Goal: Task Accomplishment & Management: Manage account settings

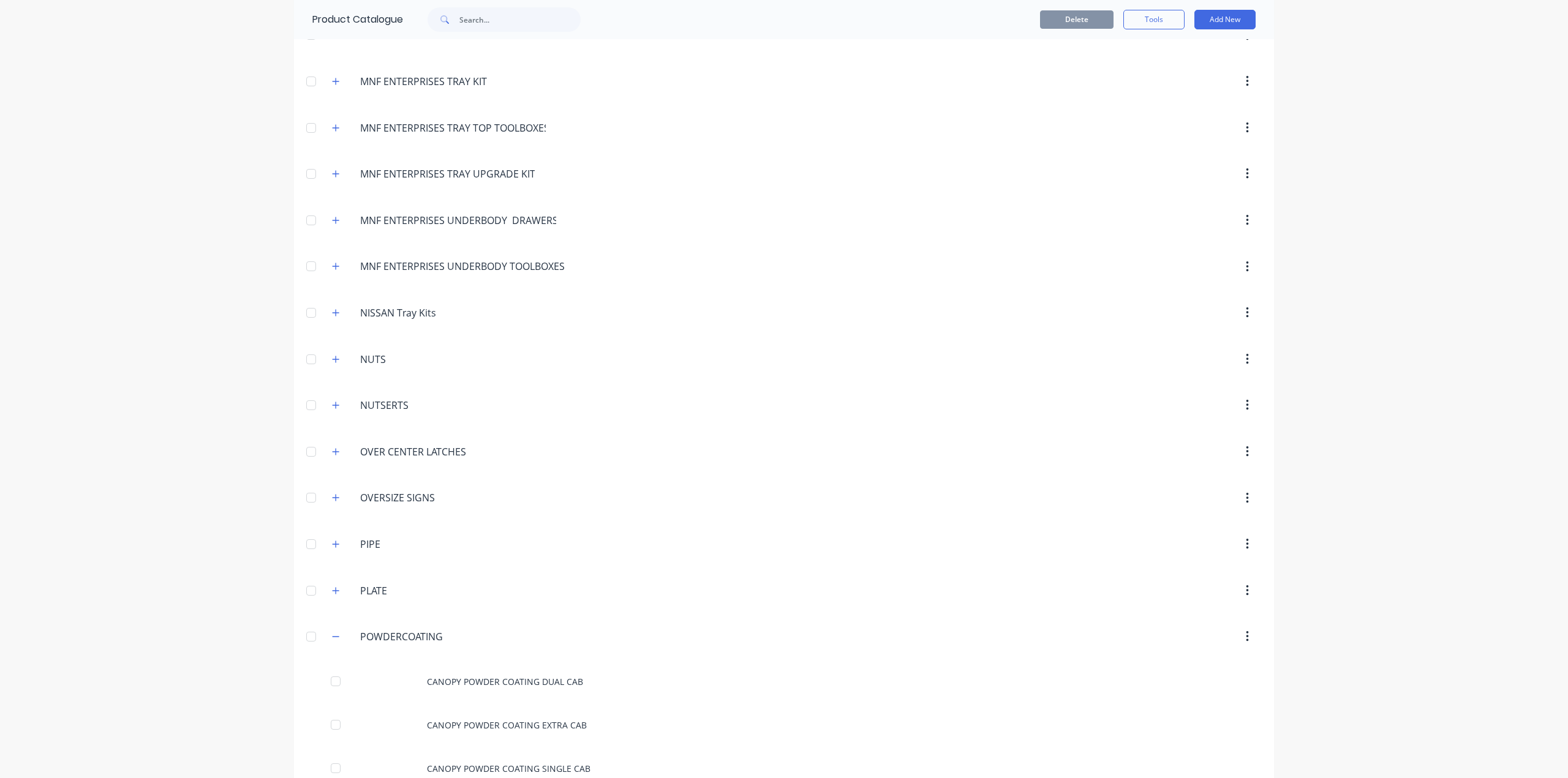
scroll to position [3061, 0]
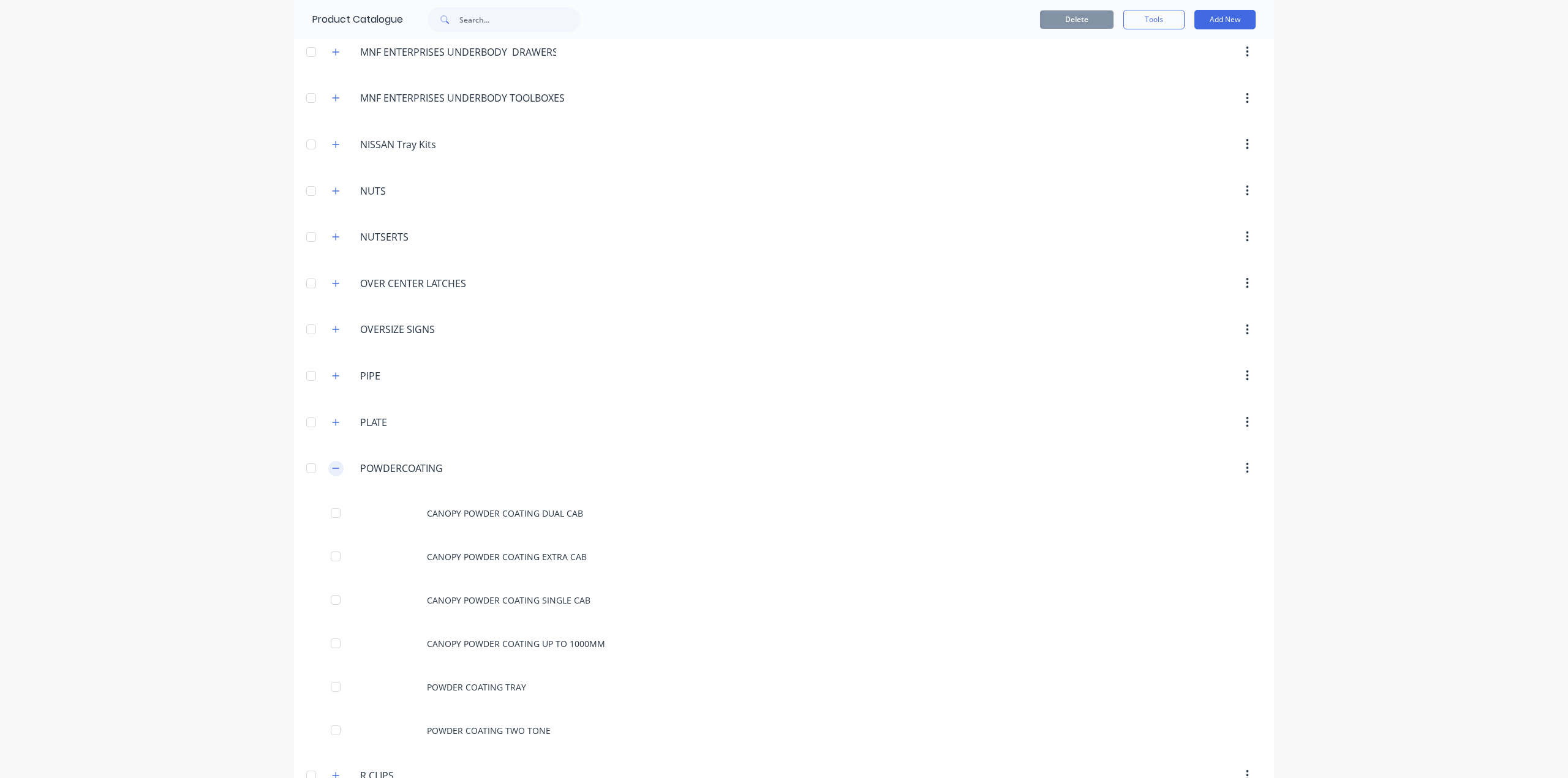
click at [329, 461] on button "button" at bounding box center [336, 468] width 15 height 15
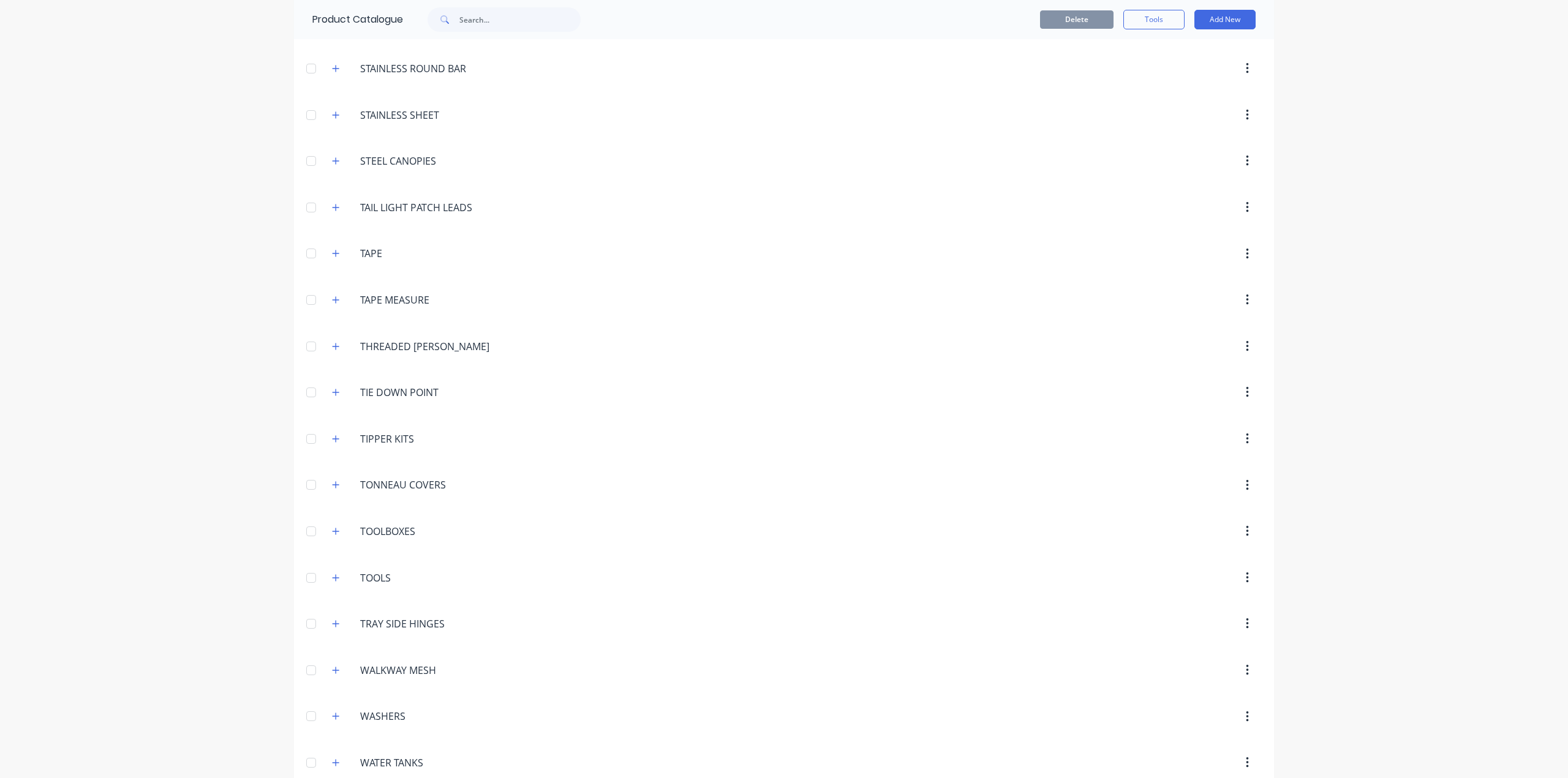
scroll to position [4453, 0]
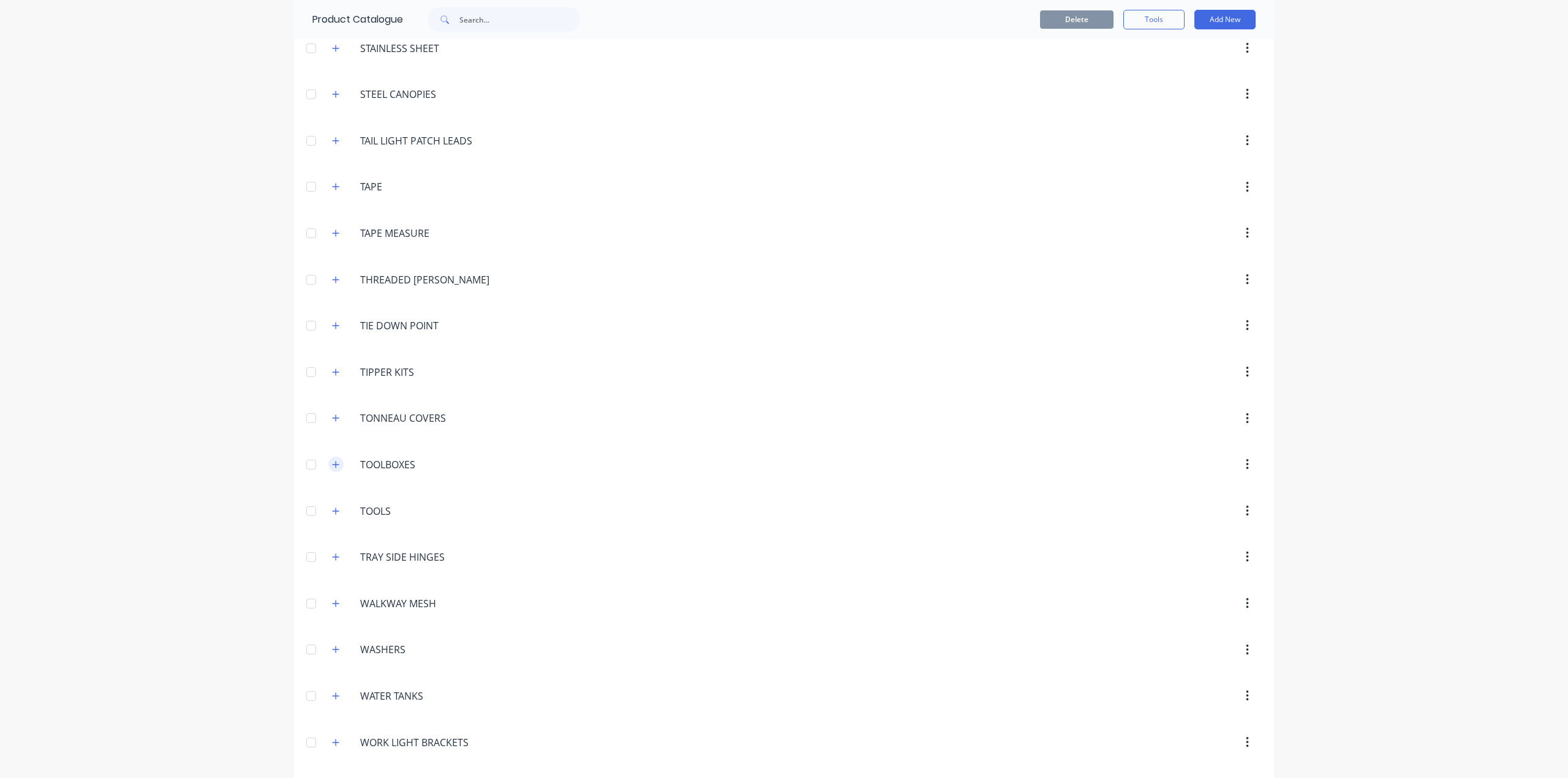
click at [329, 457] on button "button" at bounding box center [336, 464] width 15 height 15
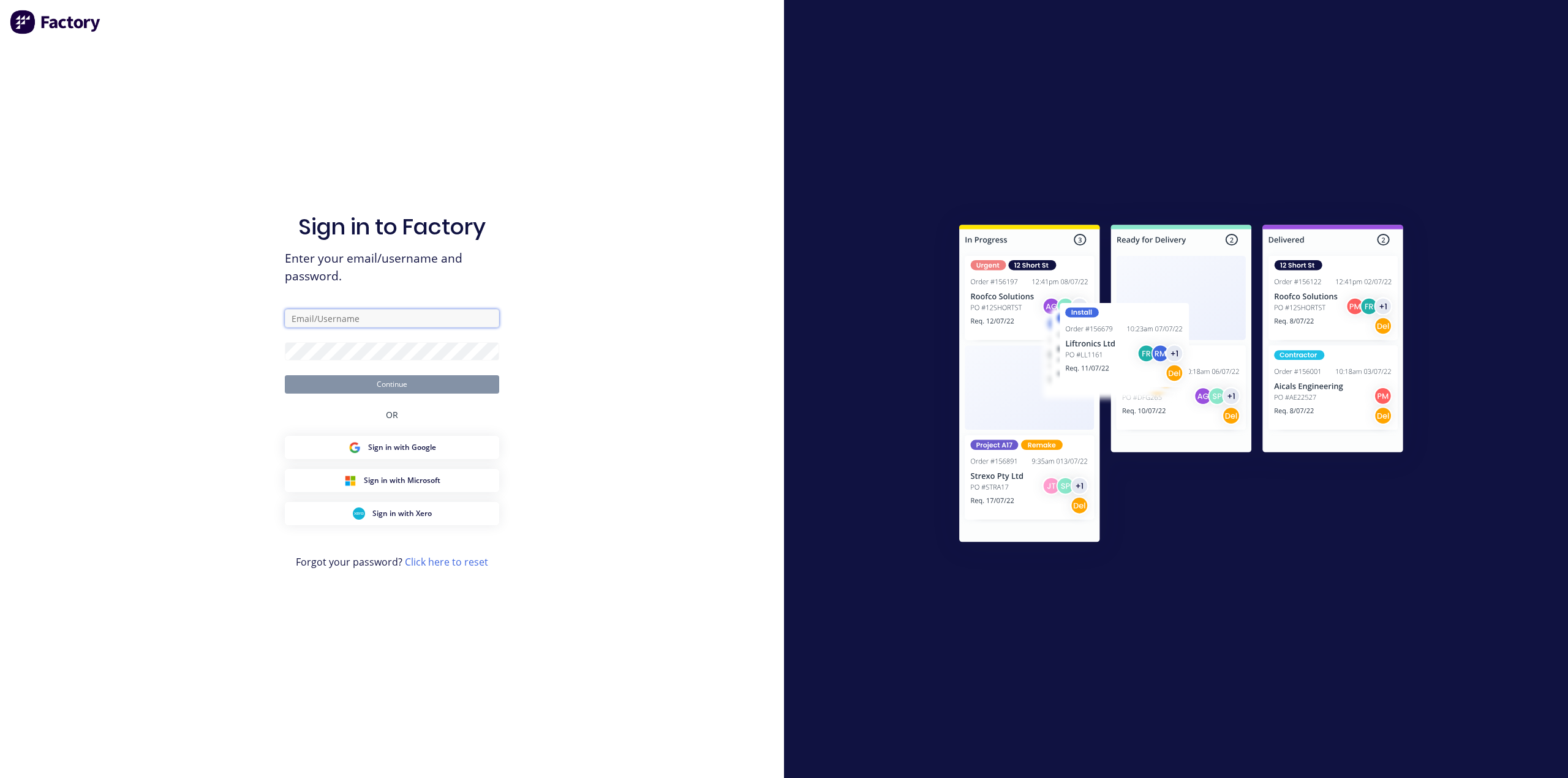
type input "[PERSON_NAME][EMAIL_ADDRESS][DOMAIN_NAME]"
click at [364, 391] on button "Continue" at bounding box center [391, 384] width 214 height 18
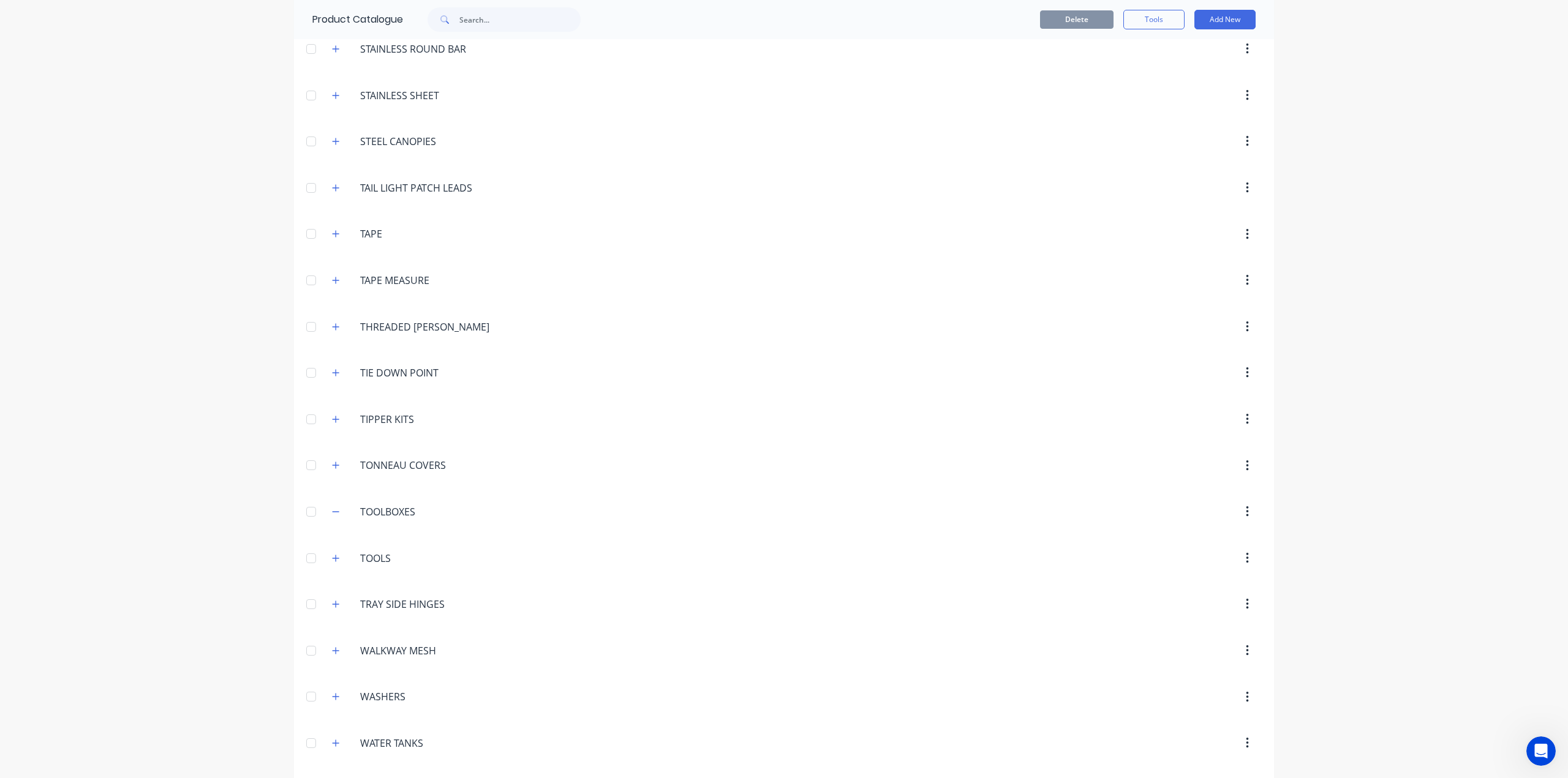
scroll to position [4453, 0]
click at [332, 460] on icon "button" at bounding box center [335, 465] width 8 height 9
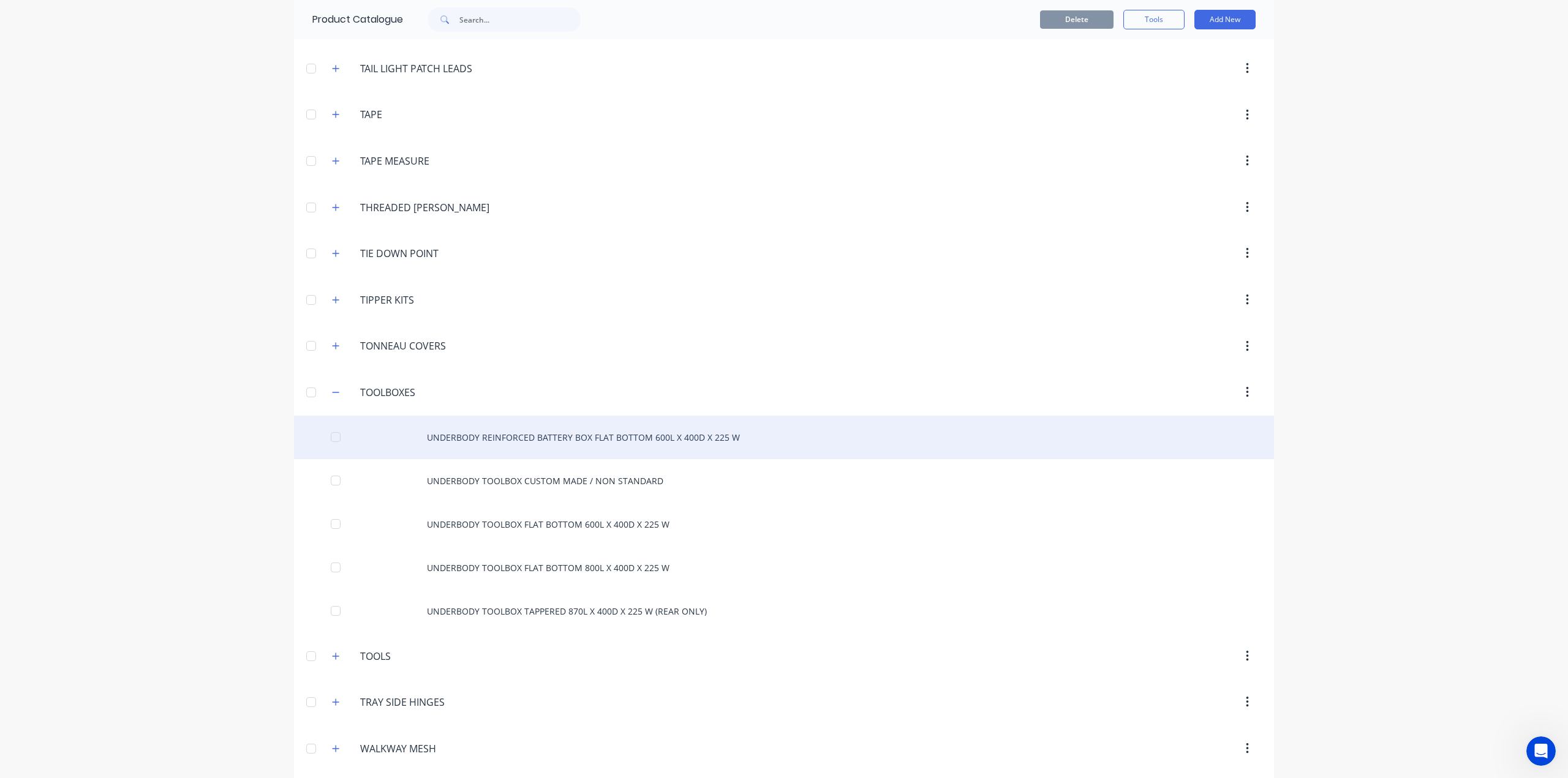
scroll to position [4575, 0]
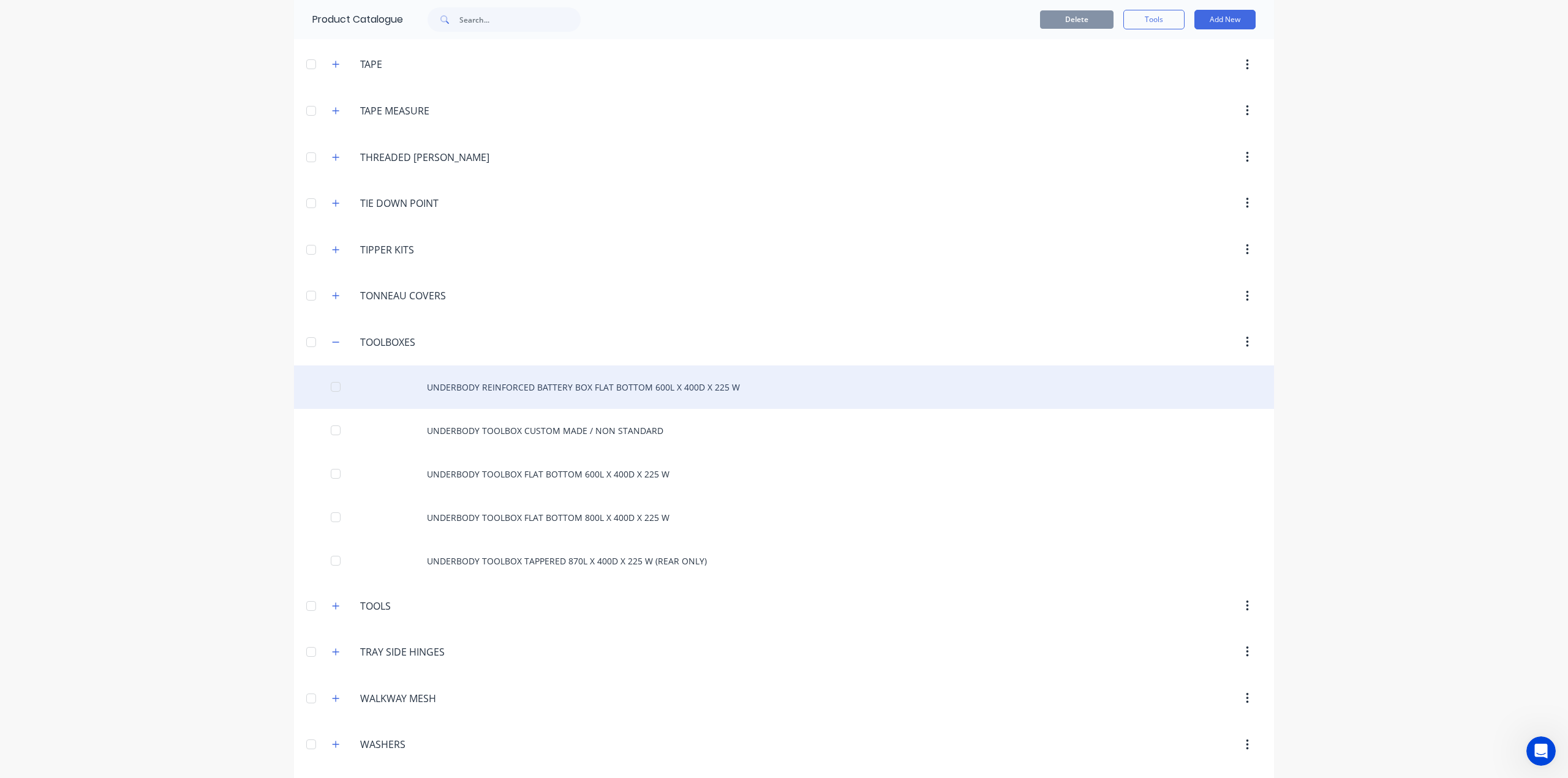
click at [563, 365] on div "UNDERBODY REINFORCED BATTERY BOX FLAT BOTTOM 600L X 400D X 225 W" at bounding box center [784, 387] width 980 height 43
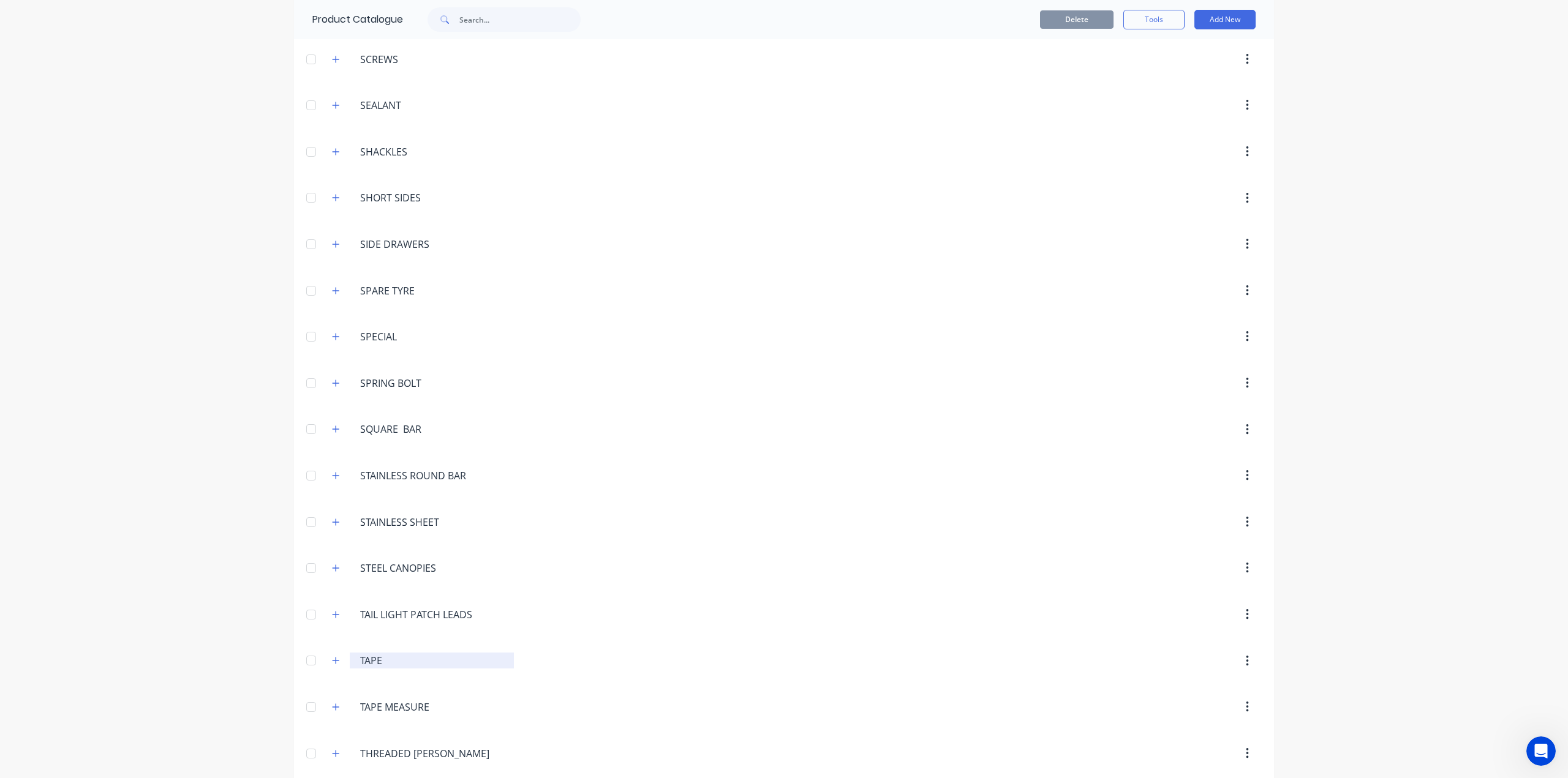
scroll to position [4285, 0]
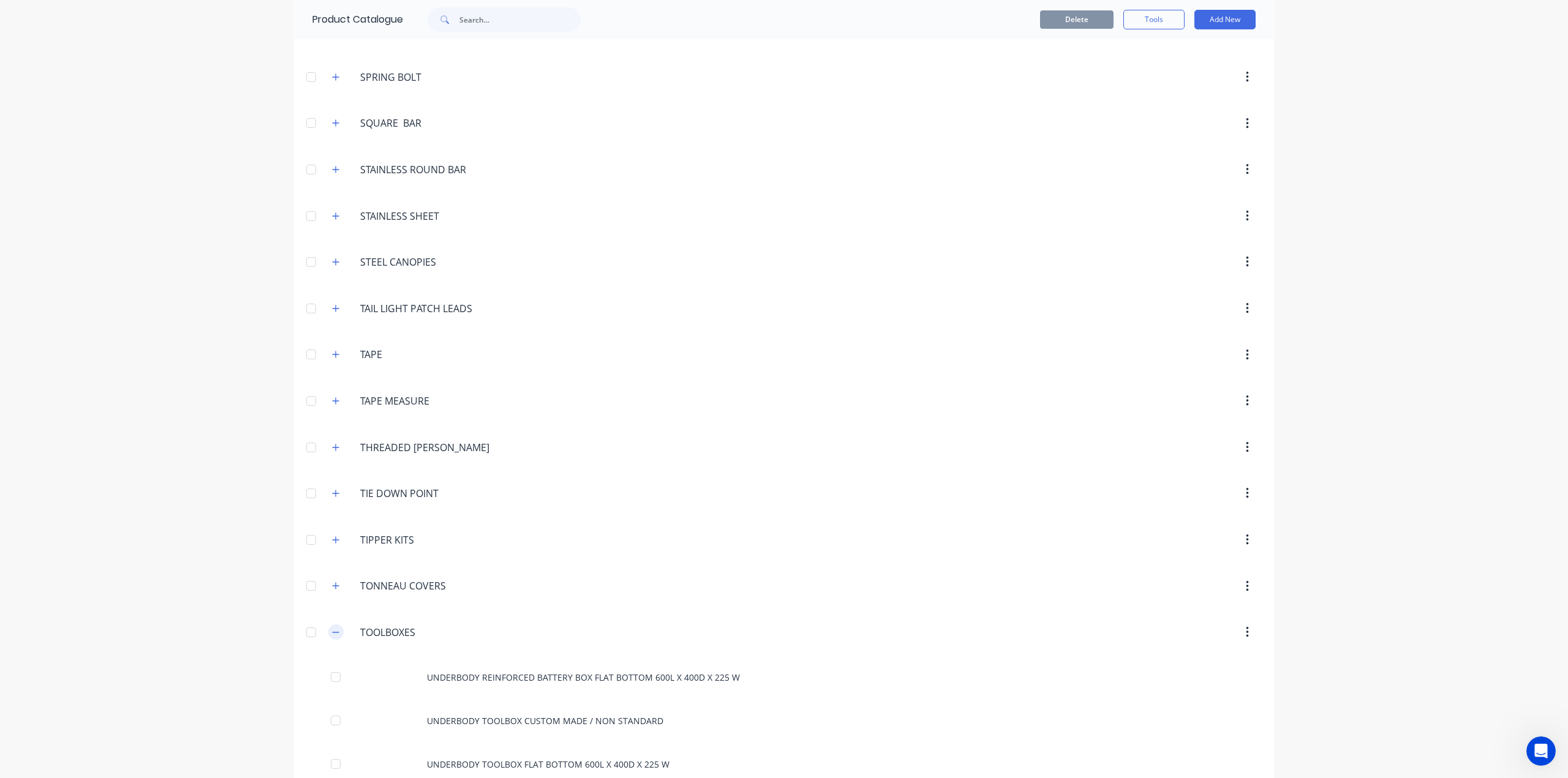
click at [332, 628] on icon "button" at bounding box center [335, 632] width 8 height 9
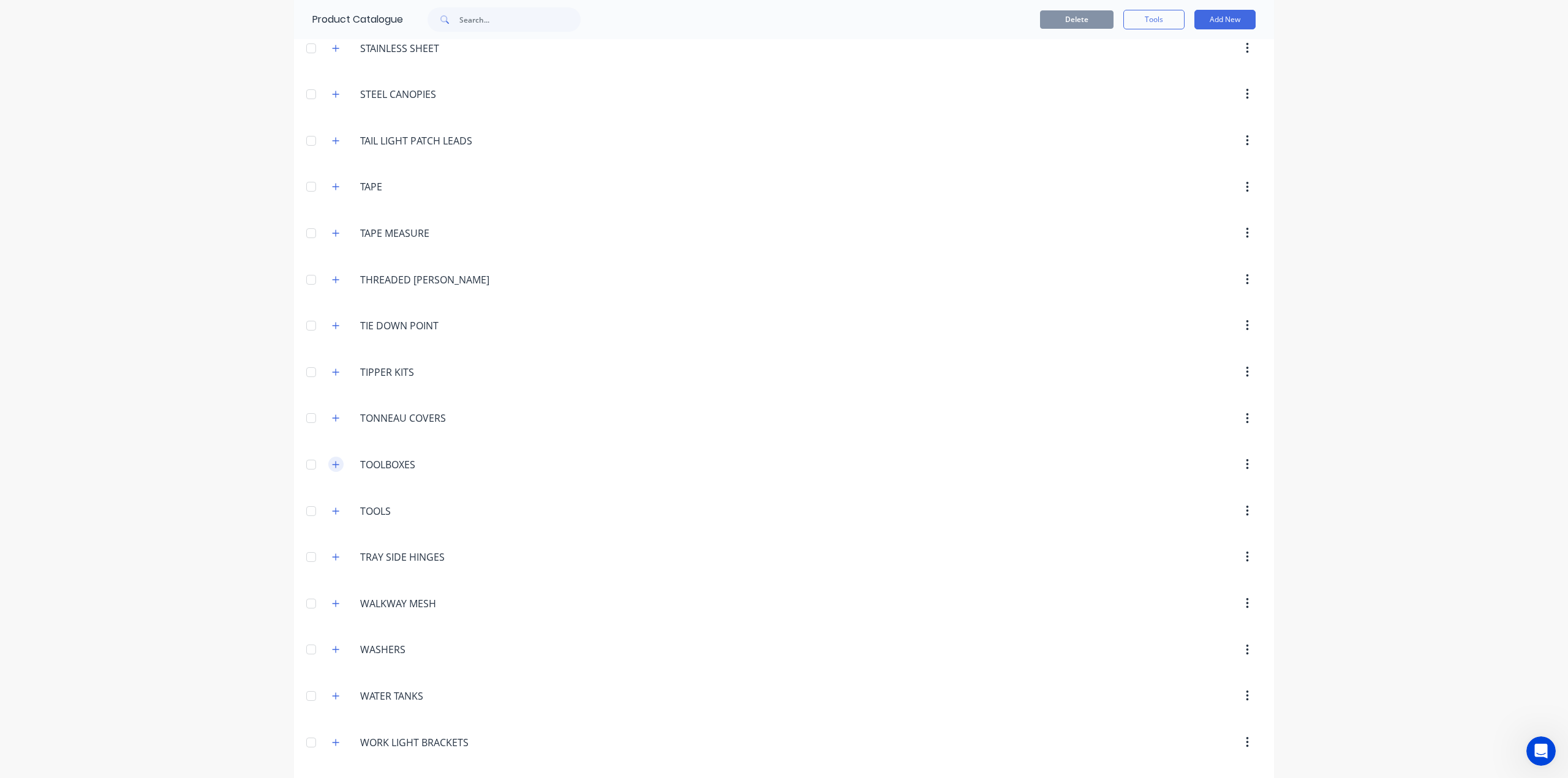
click at [333, 460] on icon "button" at bounding box center [335, 465] width 8 height 9
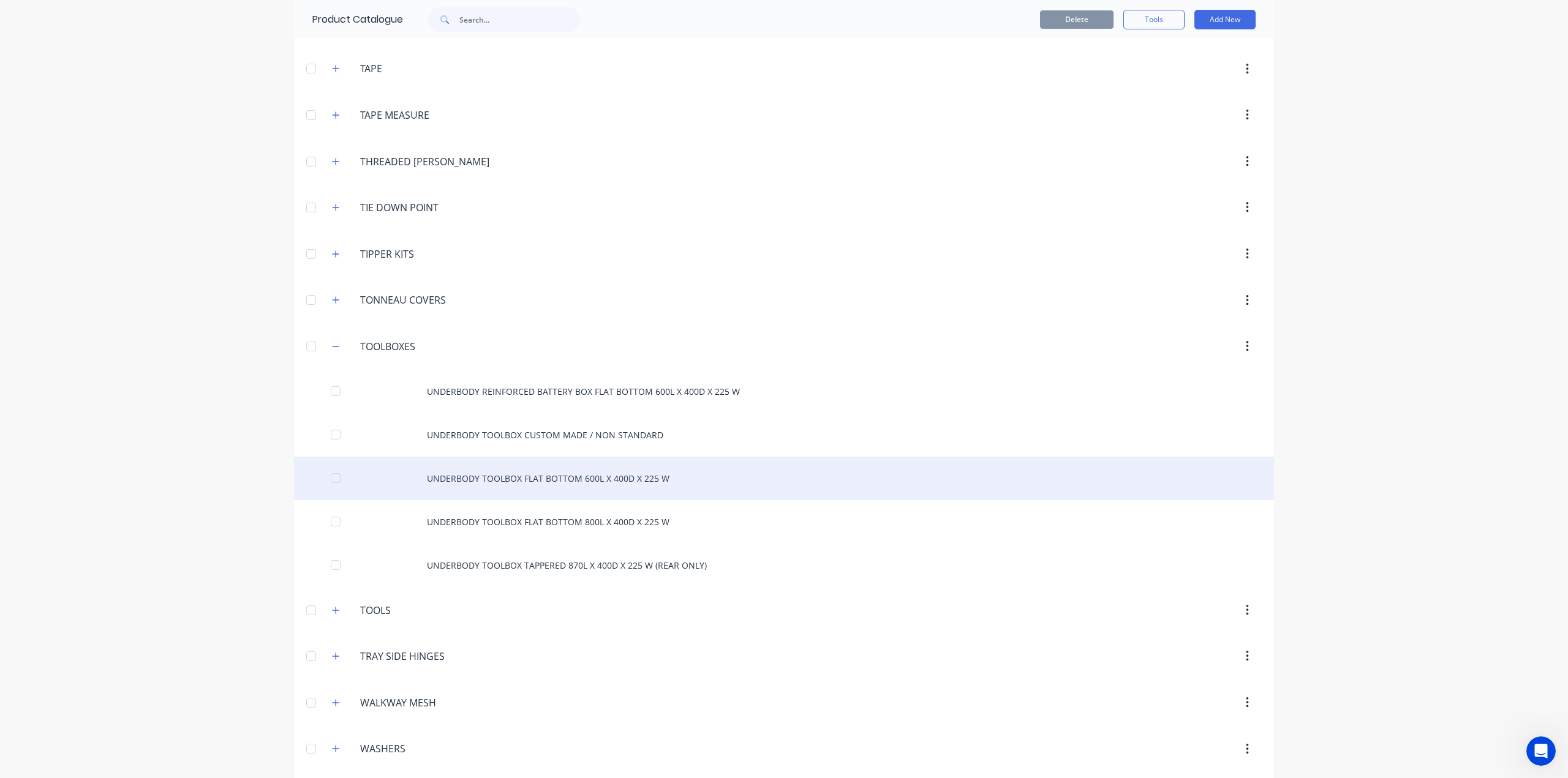
scroll to position [4575, 0]
click at [531, 452] on div "UNDERBODY TOOLBOX FLAT BOTTOM 600L X 400D X 225 W" at bounding box center [784, 473] width 980 height 43
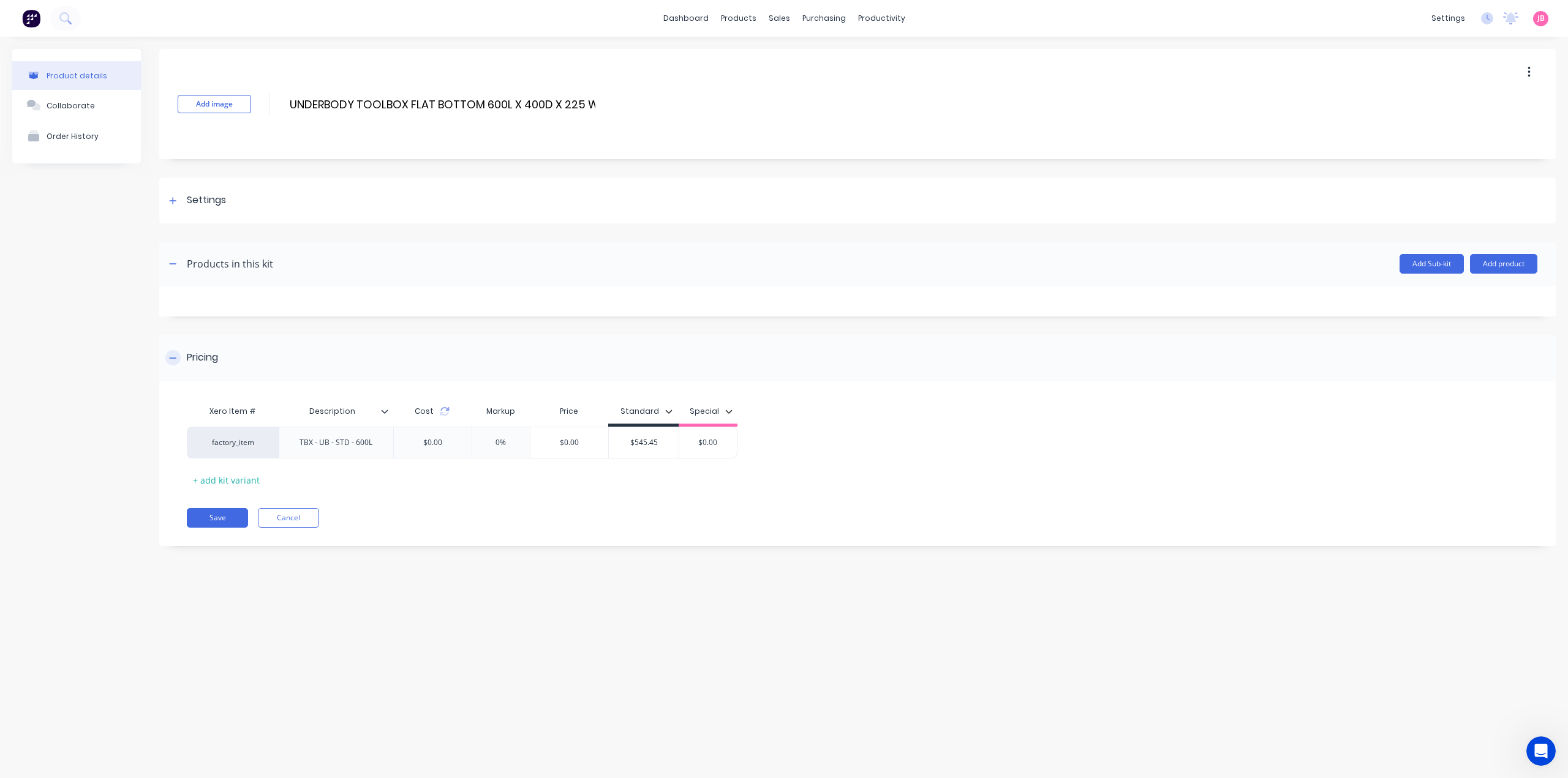
click at [1041, 358] on div "Pricing" at bounding box center [857, 357] width 1396 height 46
click at [31, 25] on img at bounding box center [31, 18] width 18 height 18
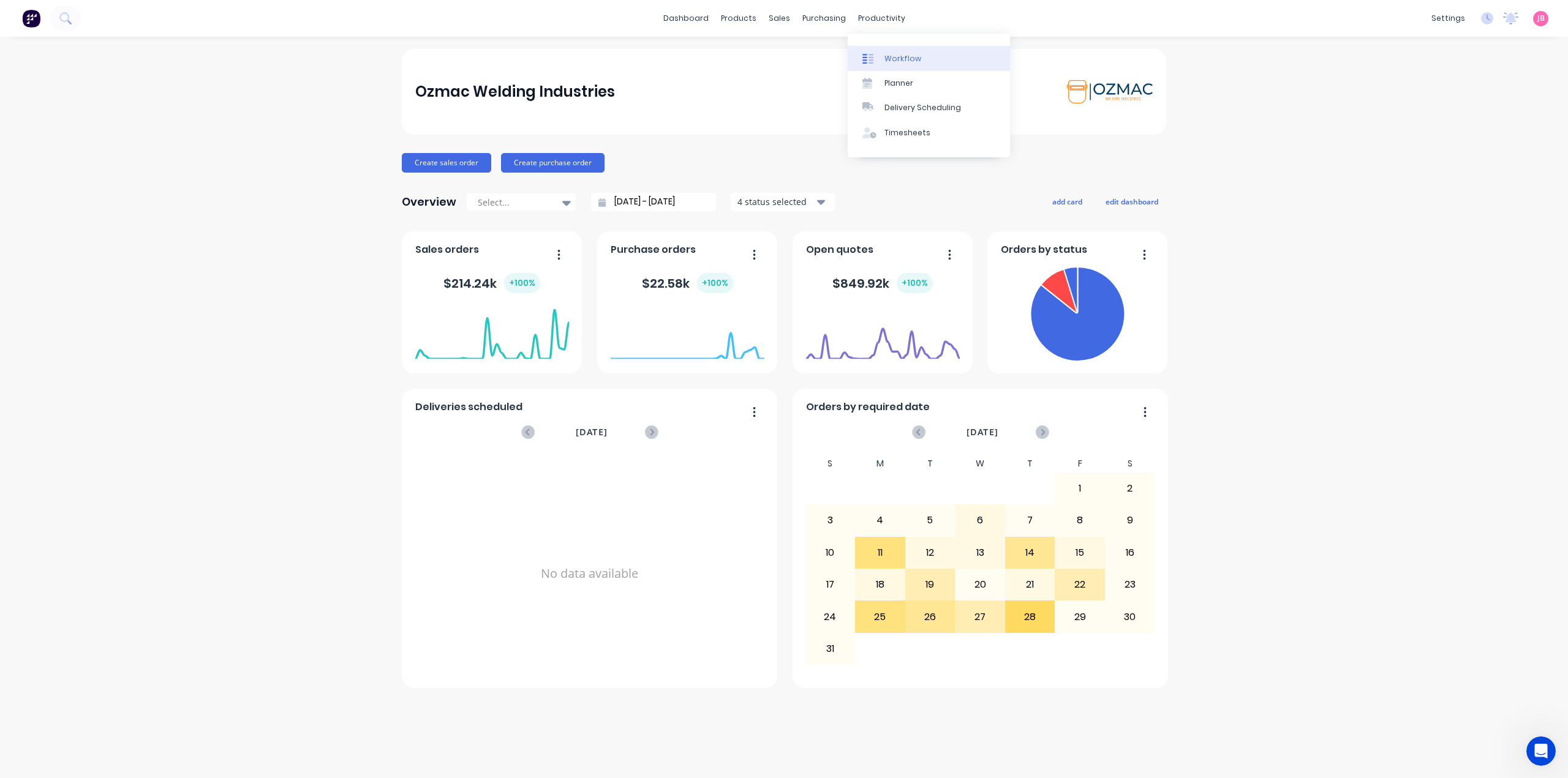
click at [885, 55] on div "Workflow" at bounding box center [903, 59] width 36 height 11
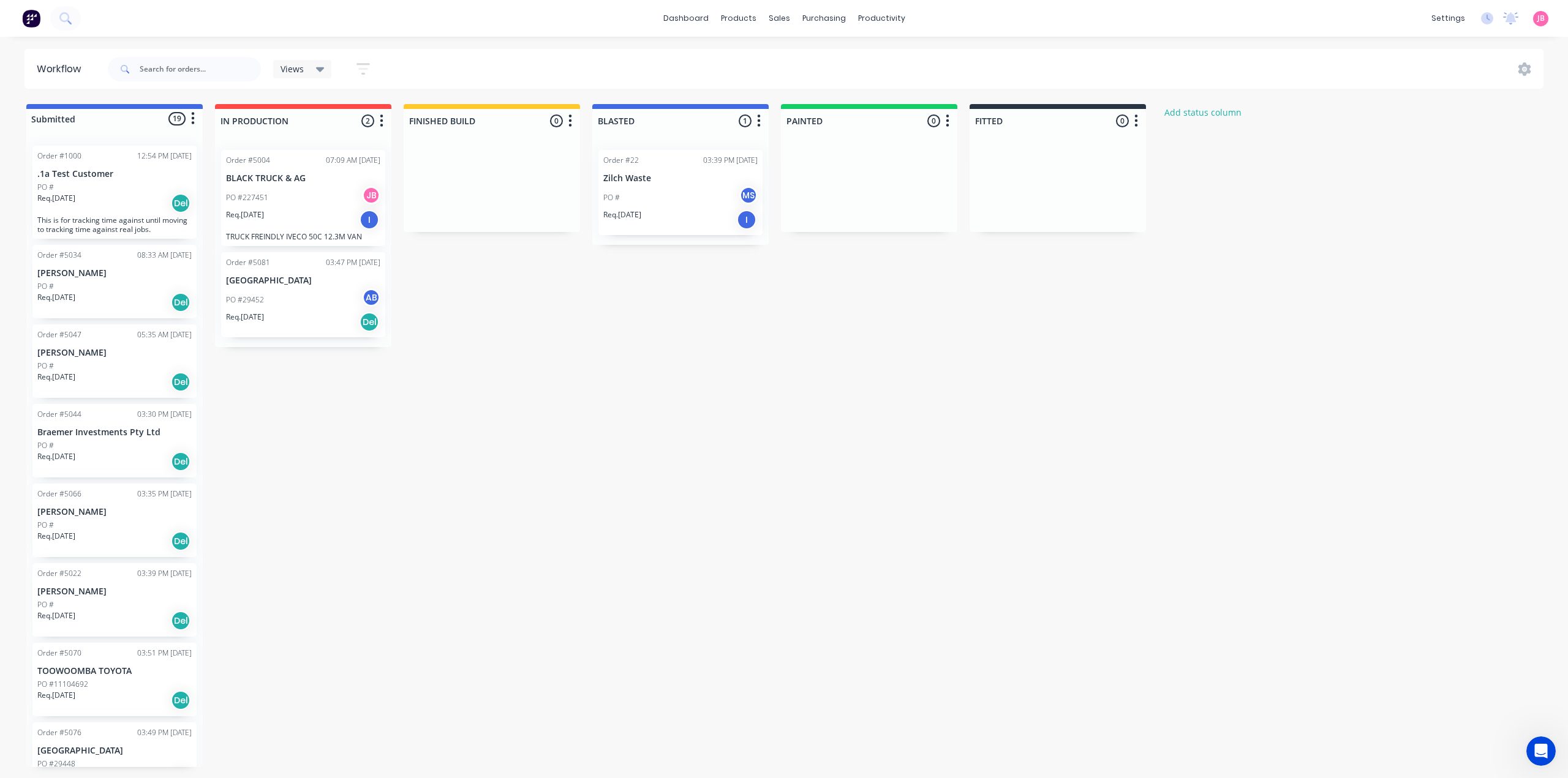
click at [401, 424] on div "Submitted 19 Status colour #4169E1 hex #4169E1 Save Cancel Summaries Total orde…" at bounding box center [745, 436] width 1510 height 663
click at [302, 301] on div "PO #29452 AB" at bounding box center [303, 300] width 155 height 23
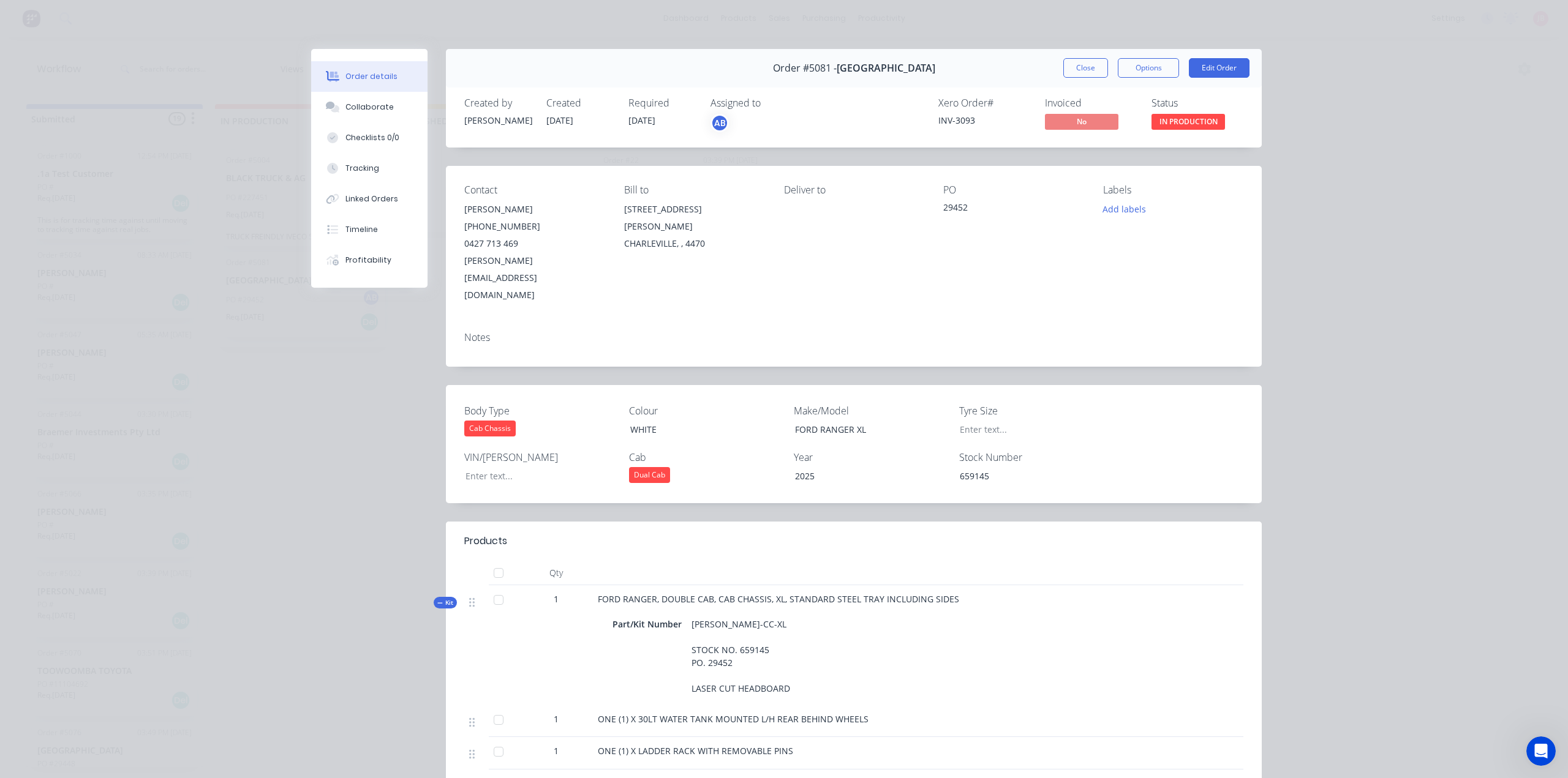
click at [1435, 279] on div "Order details Collaborate Checklists 0/0 Tracking Linked Orders Timeline Profit…" at bounding box center [784, 389] width 1568 height 778
click at [1094, 65] on button "Close" at bounding box center [1085, 68] width 45 height 19
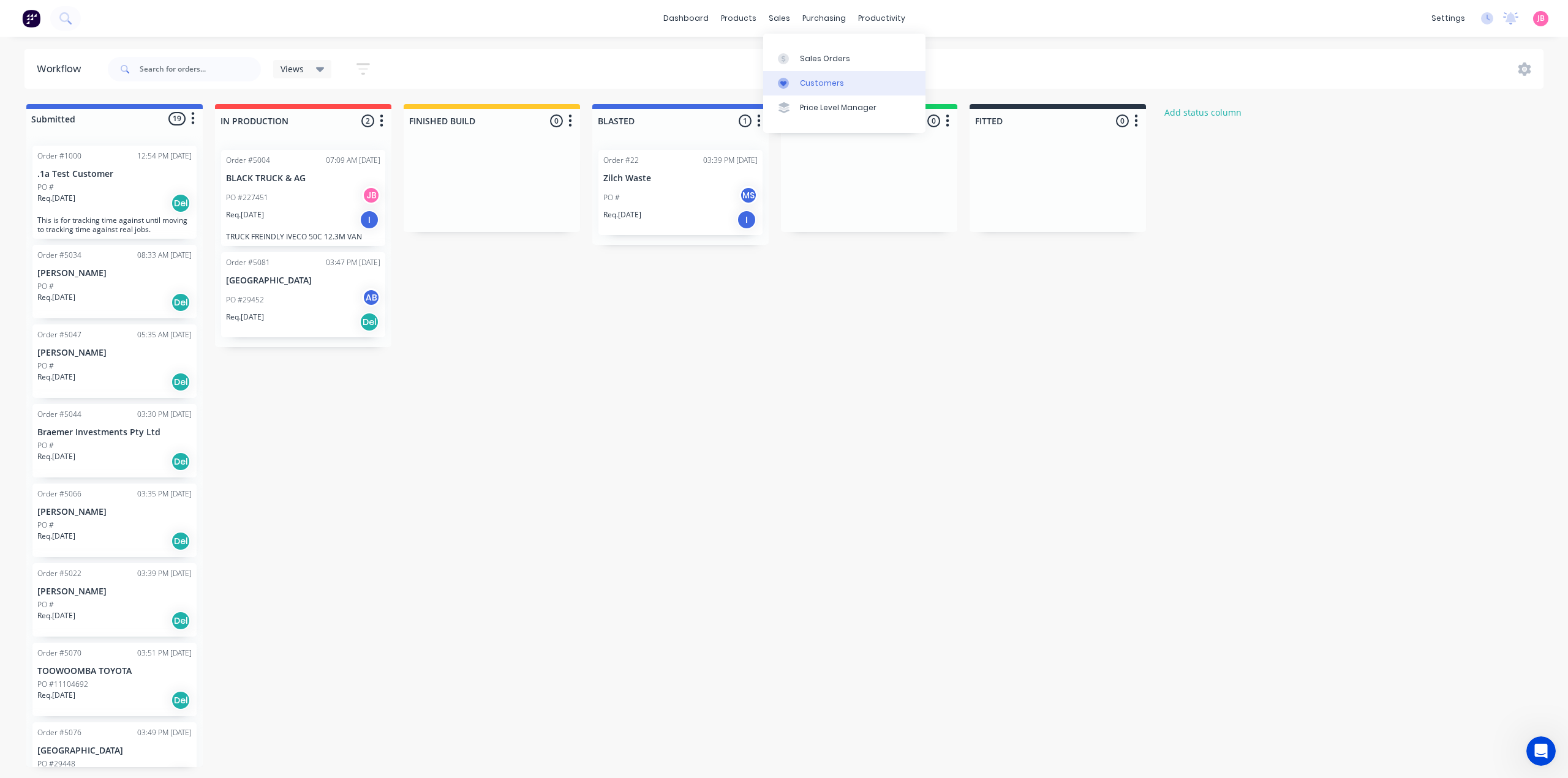
click at [810, 82] on div "Customers" at bounding box center [822, 84] width 44 height 11
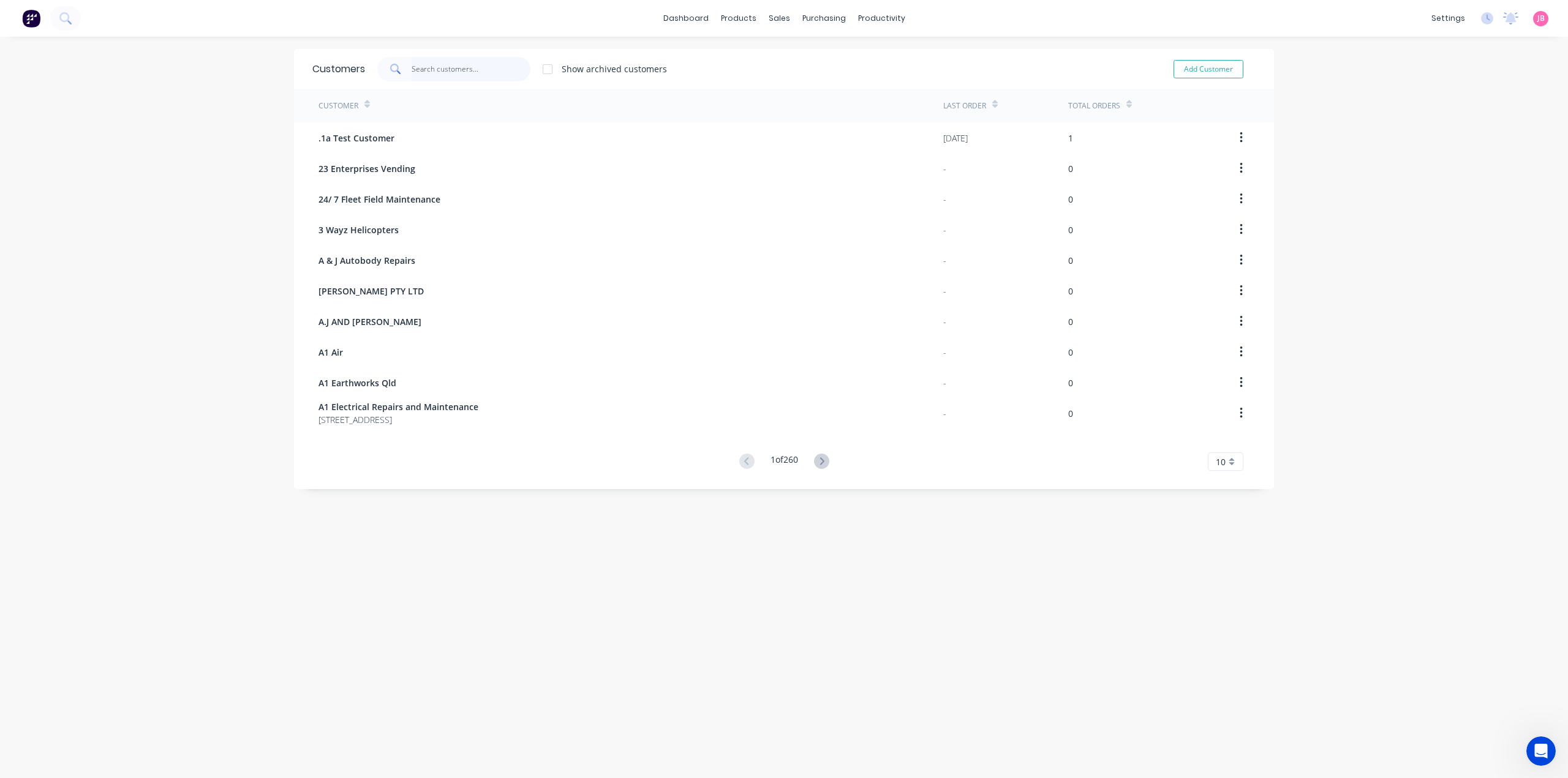
click at [452, 67] on input "text" at bounding box center [471, 69] width 119 height 24
type input "j"
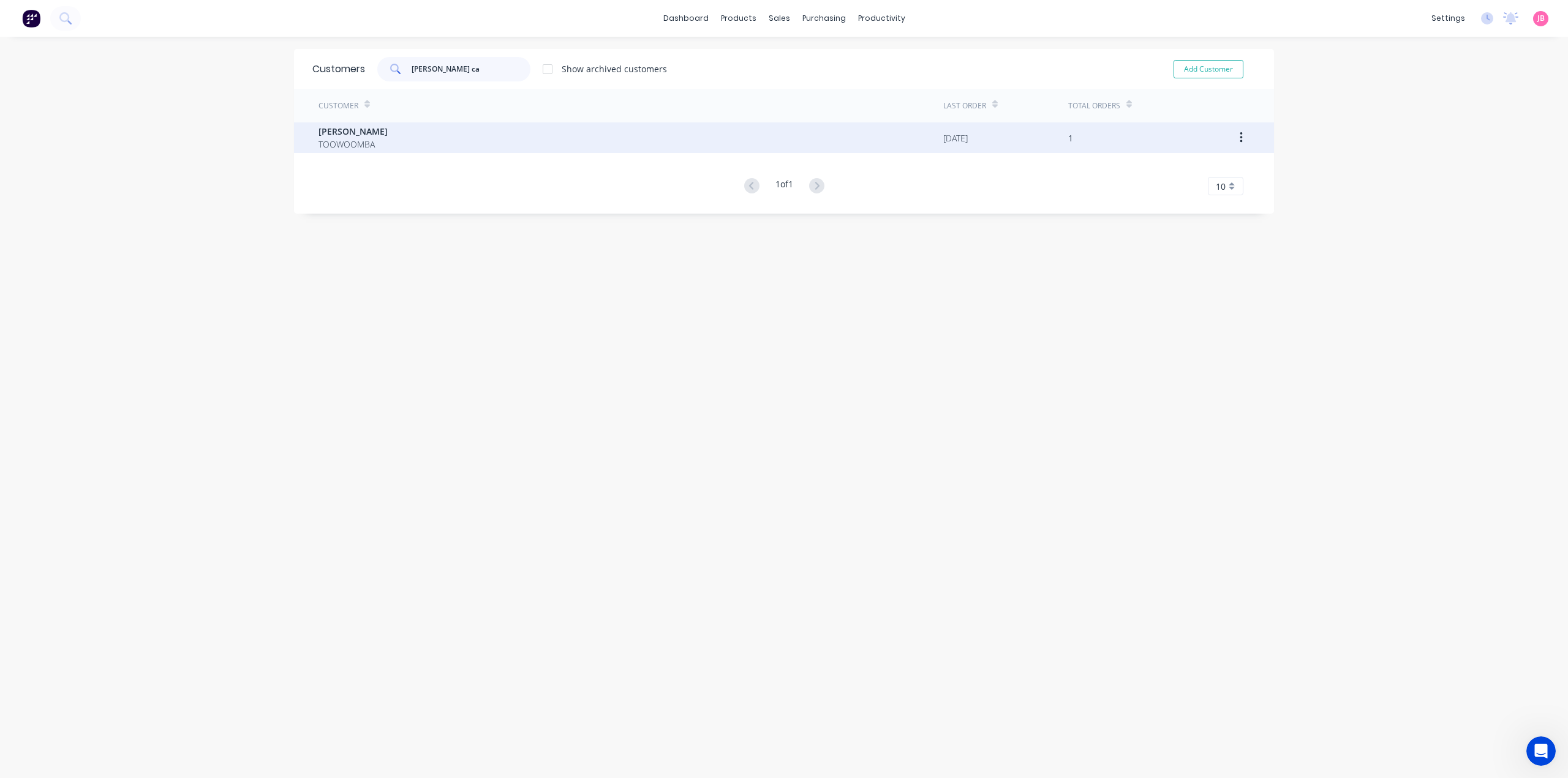
type input "[PERSON_NAME] ca"
click at [379, 136] on div "[PERSON_NAME] TOOWOOMBA" at bounding box center [631, 138] width 624 height 31
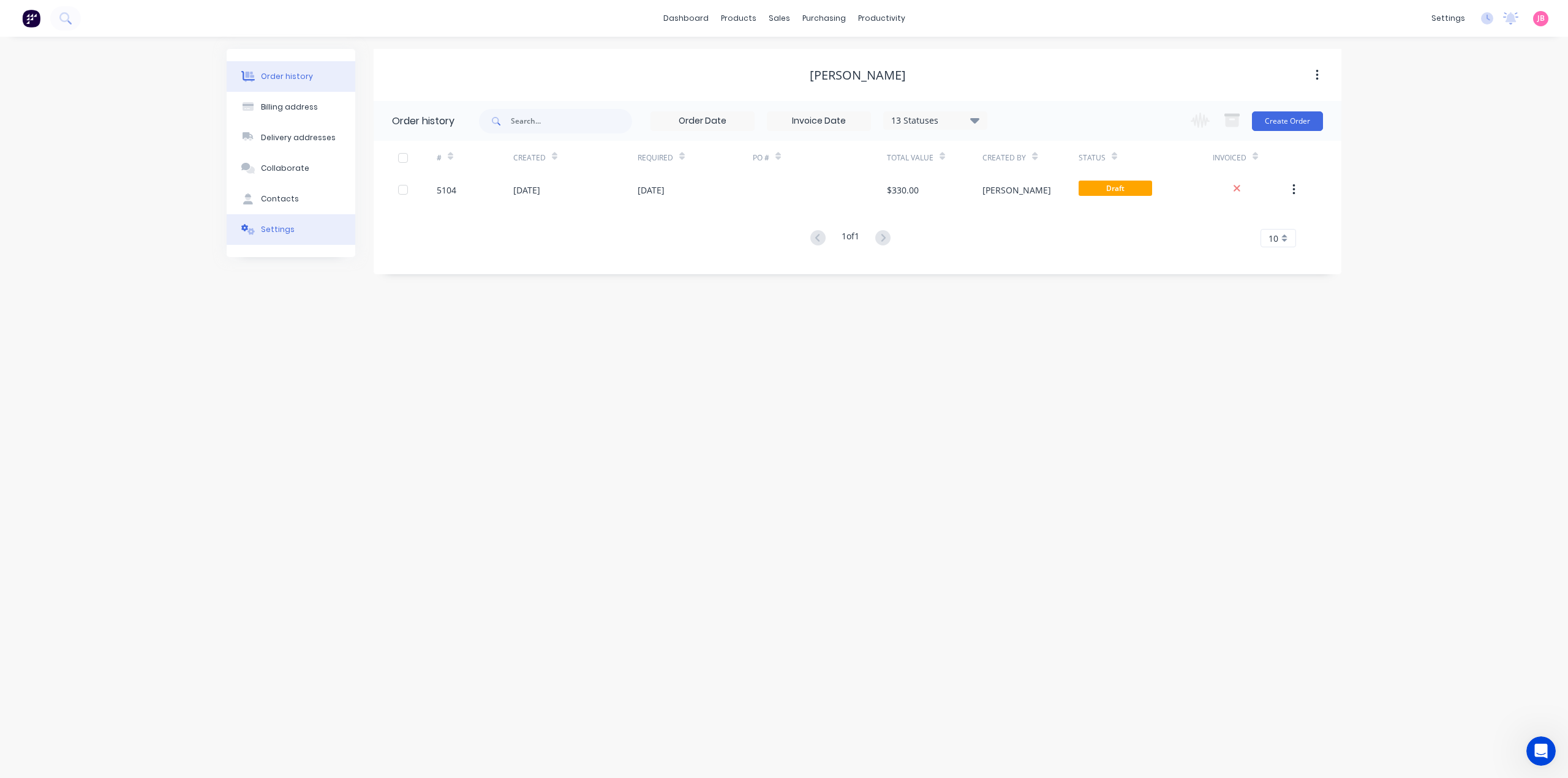
click at [278, 224] on button "Settings" at bounding box center [291, 229] width 129 height 31
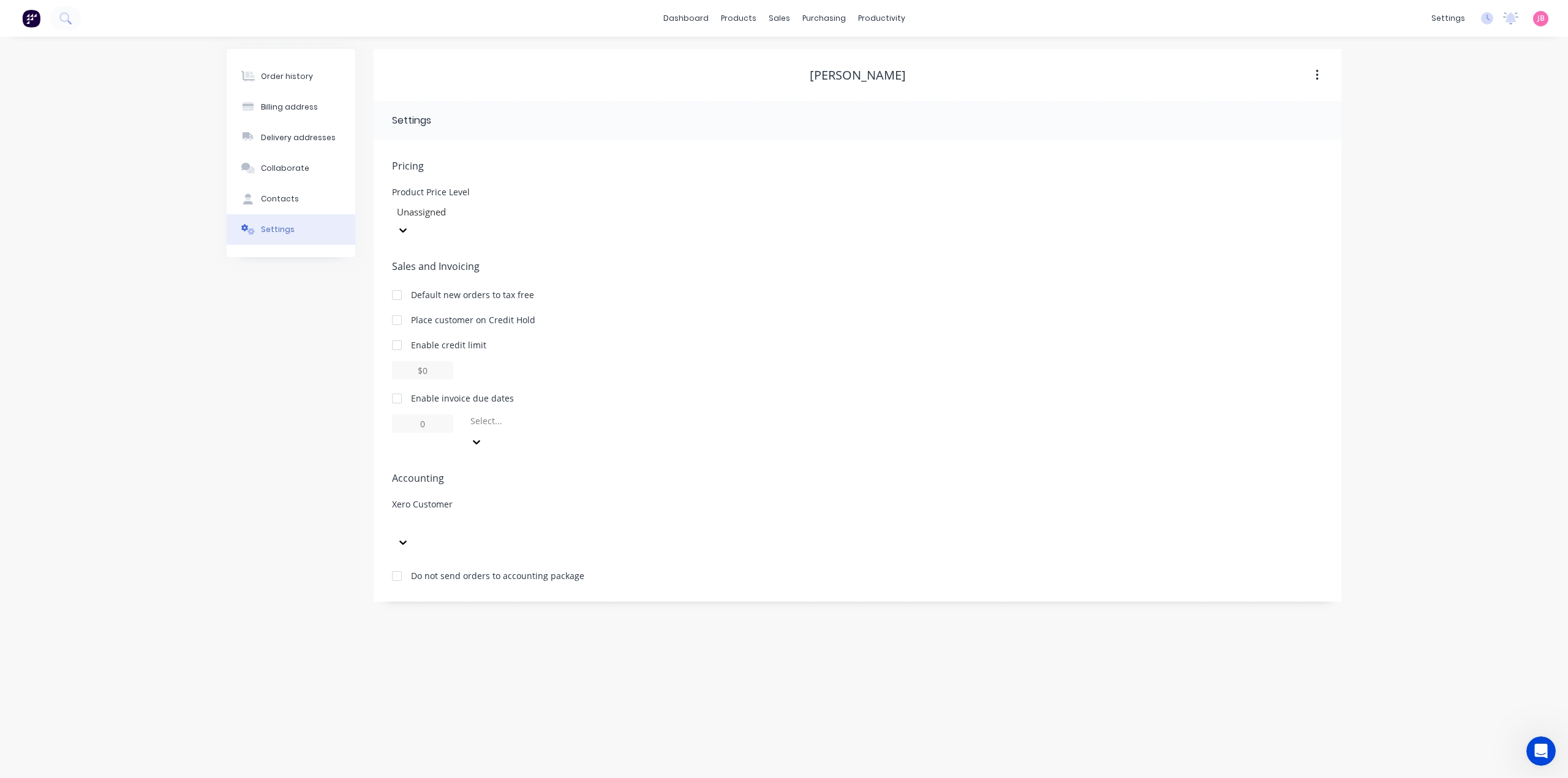
click at [475, 517] on div at bounding box center [484, 524] width 177 height 15
type input "j"
click at [872, 471] on span "Accounting" at bounding box center [858, 478] width 931 height 14
click at [1439, 104] on div "Order history Billing address Delivery addresses Collaborate Contacts Settings …" at bounding box center [784, 407] width 1568 height 742
click at [1320, 77] on button "button" at bounding box center [1317, 75] width 29 height 22
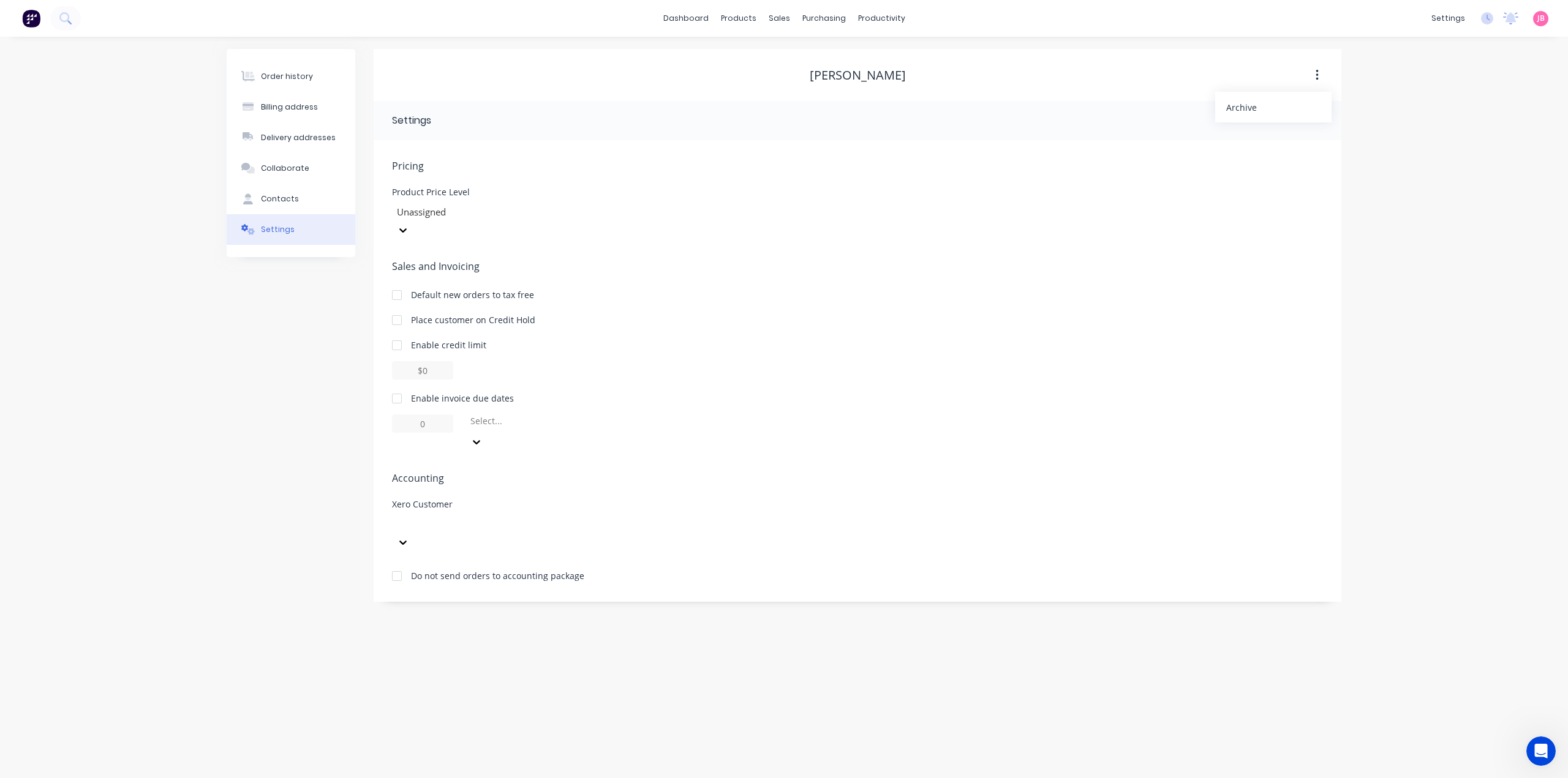
click at [1278, 100] on div "Archive" at bounding box center [1273, 107] width 94 height 18
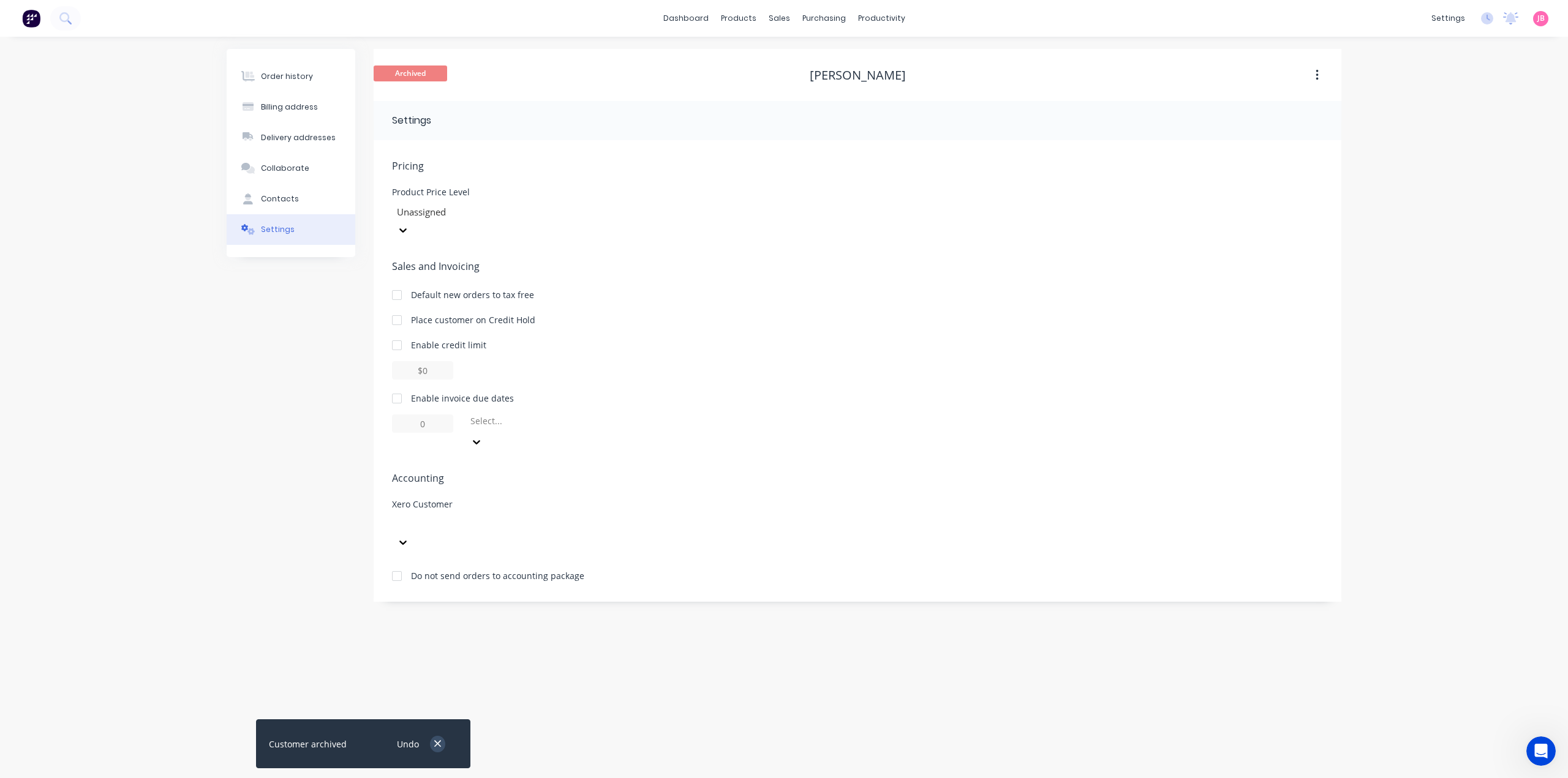
click at [437, 745] on icon "button" at bounding box center [437, 744] width 7 height 7
click at [200, 453] on div "Order history Billing address Delivery addresses Collaborate Contacts Settings …" at bounding box center [784, 407] width 1568 height 742
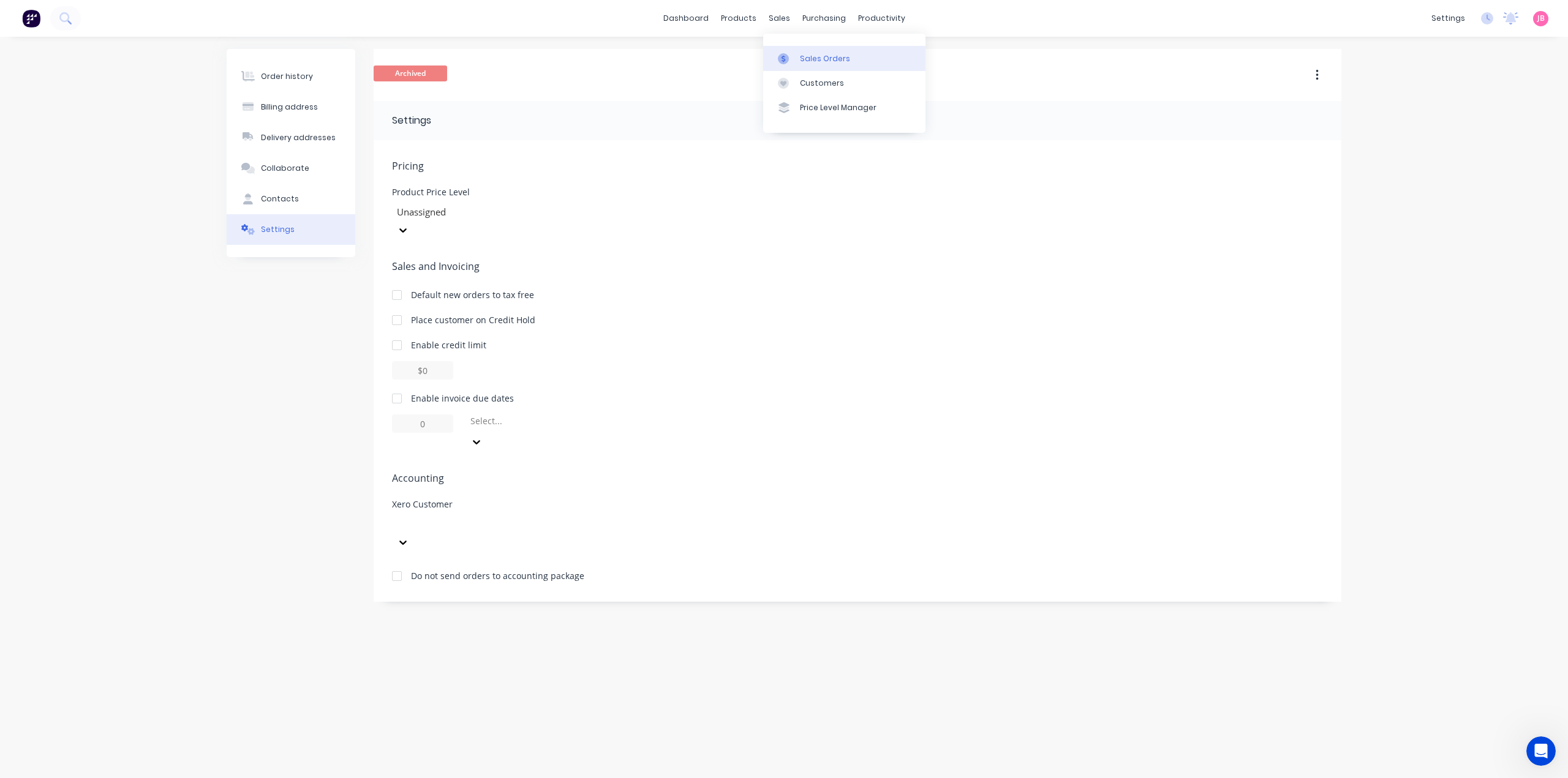
click at [804, 53] on div "Sales Orders" at bounding box center [825, 59] width 50 height 11
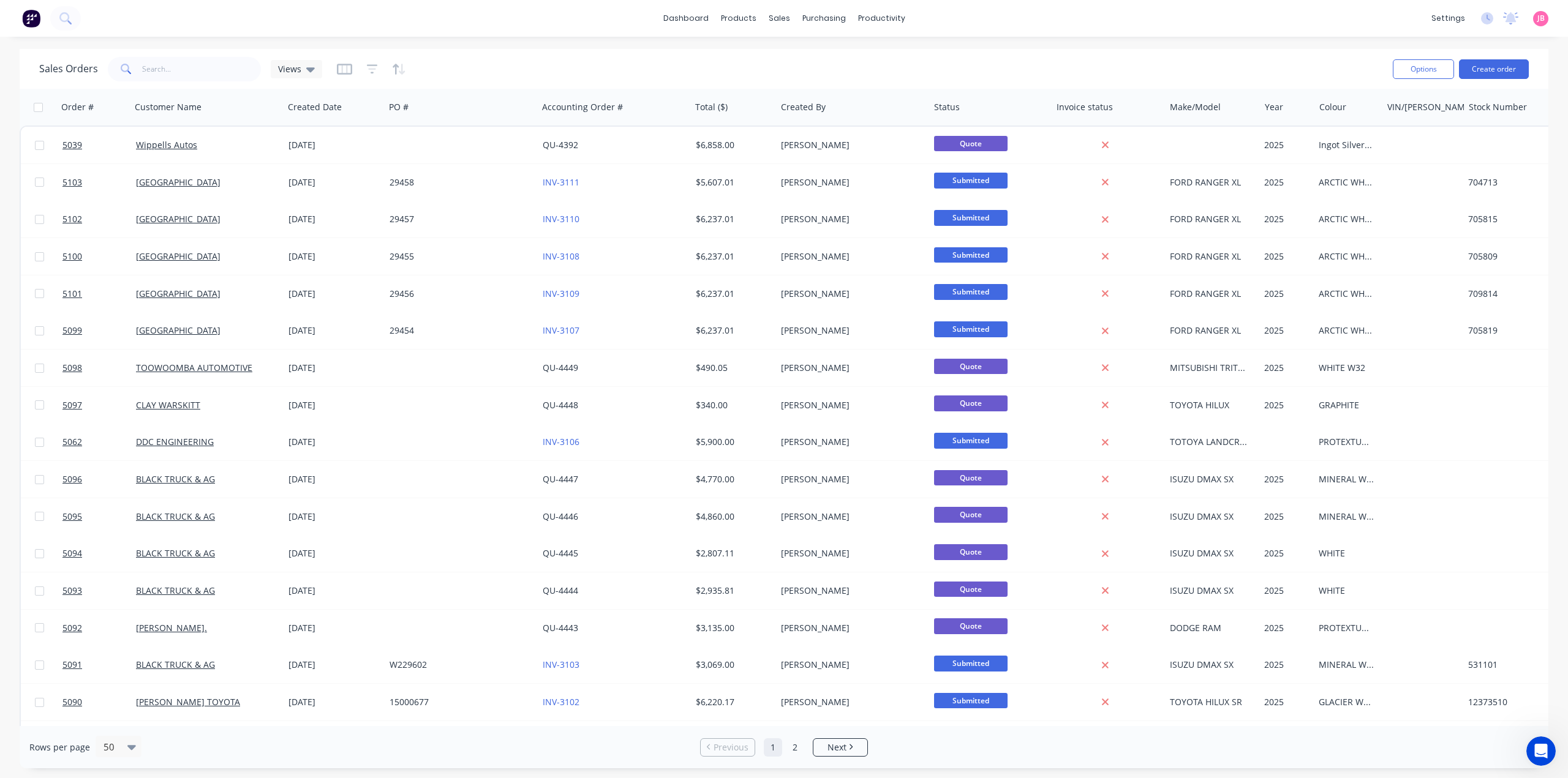
click at [802, 69] on div "Sales Orders Views" at bounding box center [710, 69] width 1344 height 30
click at [806, 80] on div "Customers" at bounding box center [822, 84] width 44 height 11
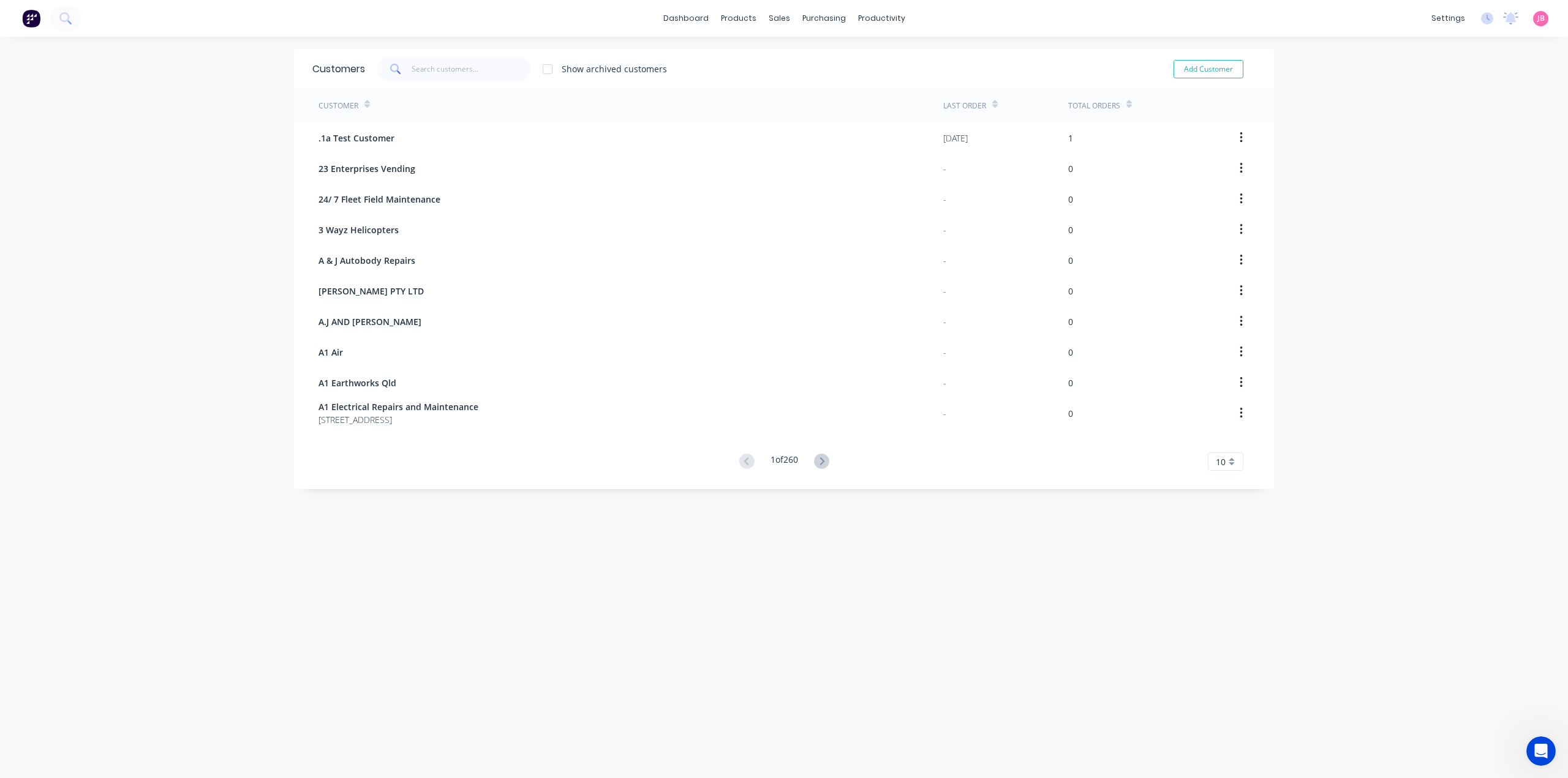
click at [545, 70] on div at bounding box center [547, 69] width 24 height 24
click at [494, 70] on input "text" at bounding box center [471, 69] width 119 height 24
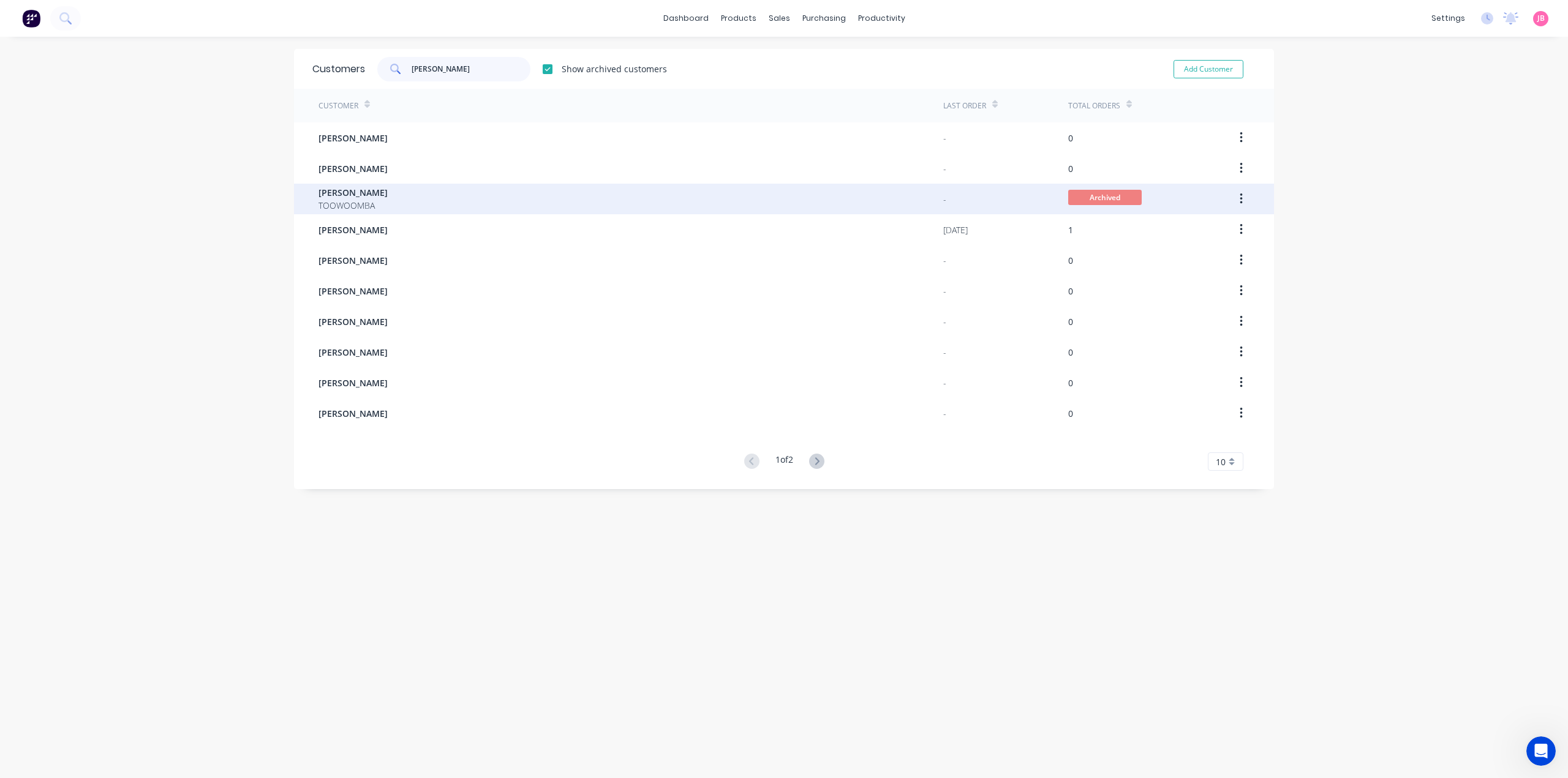
type input "[PERSON_NAME]"
click at [1234, 200] on button "button" at bounding box center [1241, 198] width 29 height 22
click at [1232, 201] on button "button" at bounding box center [1241, 198] width 29 height 22
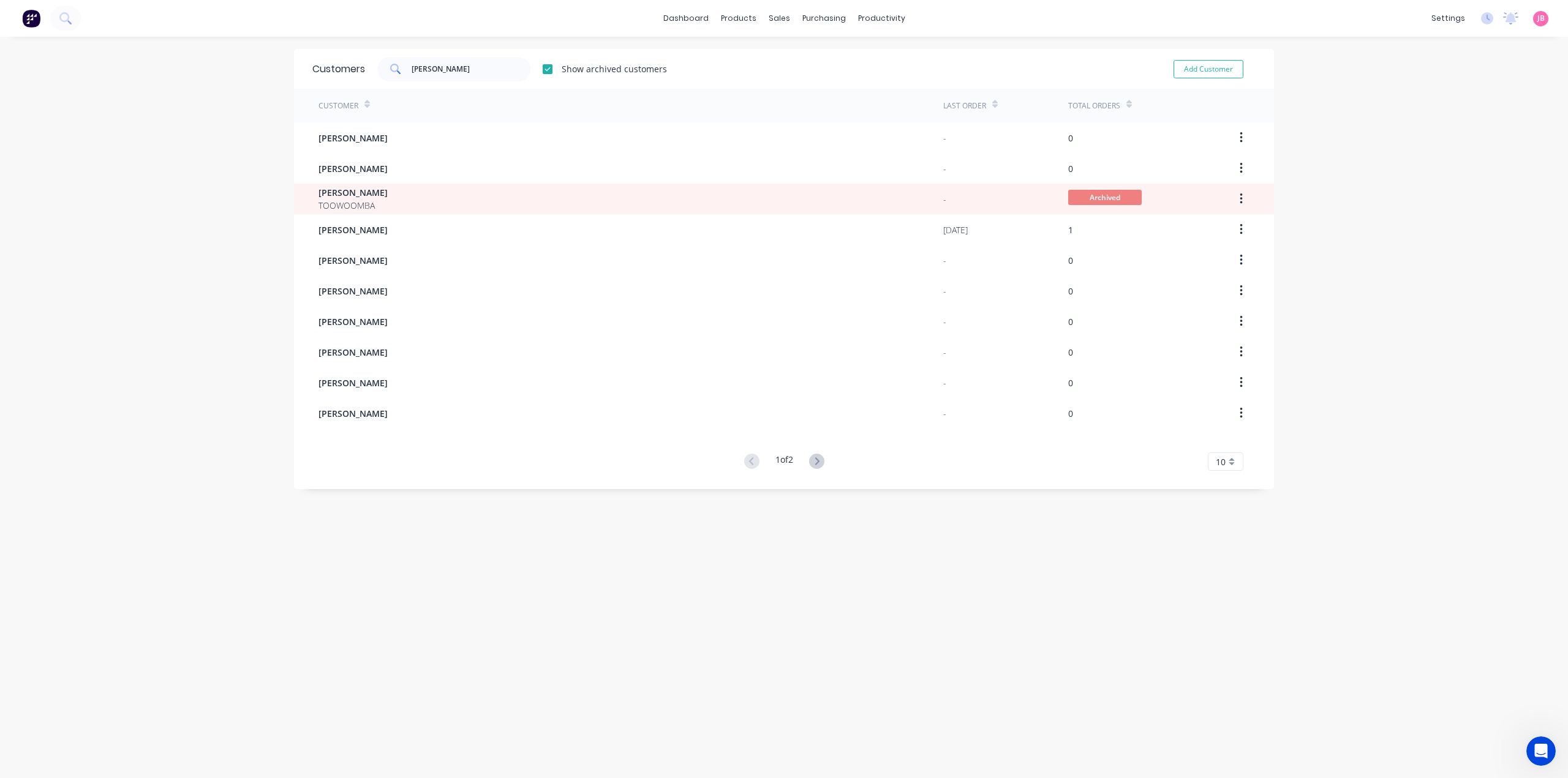
click at [1304, 162] on div "dashboard products sales purchasing productivity dashboard products Product Cat…" at bounding box center [784, 389] width 1568 height 778
click at [1315, 121] on div "dashboard products sales purchasing productivity dashboard products Product Cat…" at bounding box center [784, 389] width 1568 height 778
click at [234, 305] on div "dashboard products sales purchasing productivity dashboard products Product Cat…" at bounding box center [784, 389] width 1568 height 778
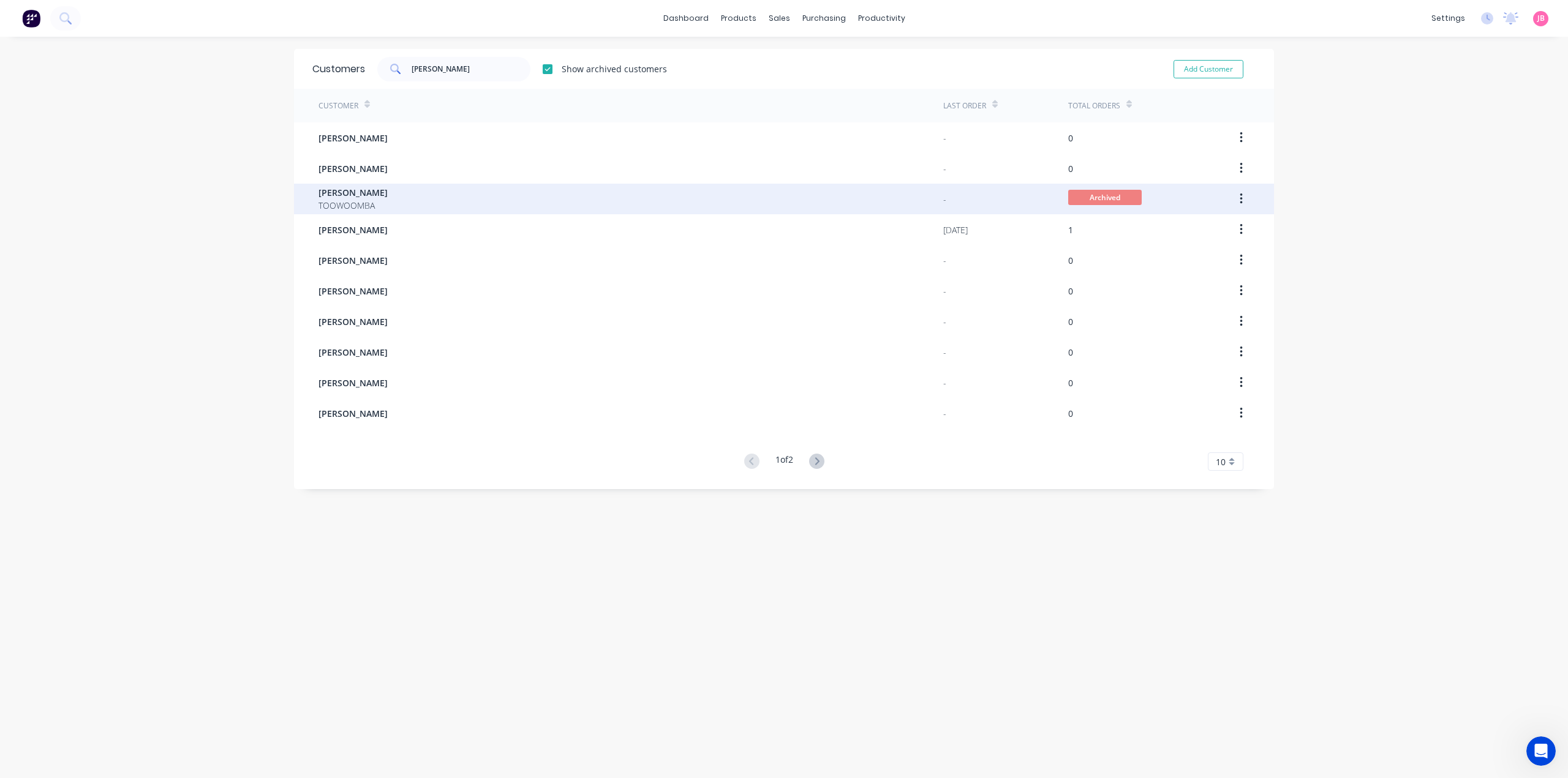
click at [1239, 201] on button "button" at bounding box center [1241, 198] width 29 height 22
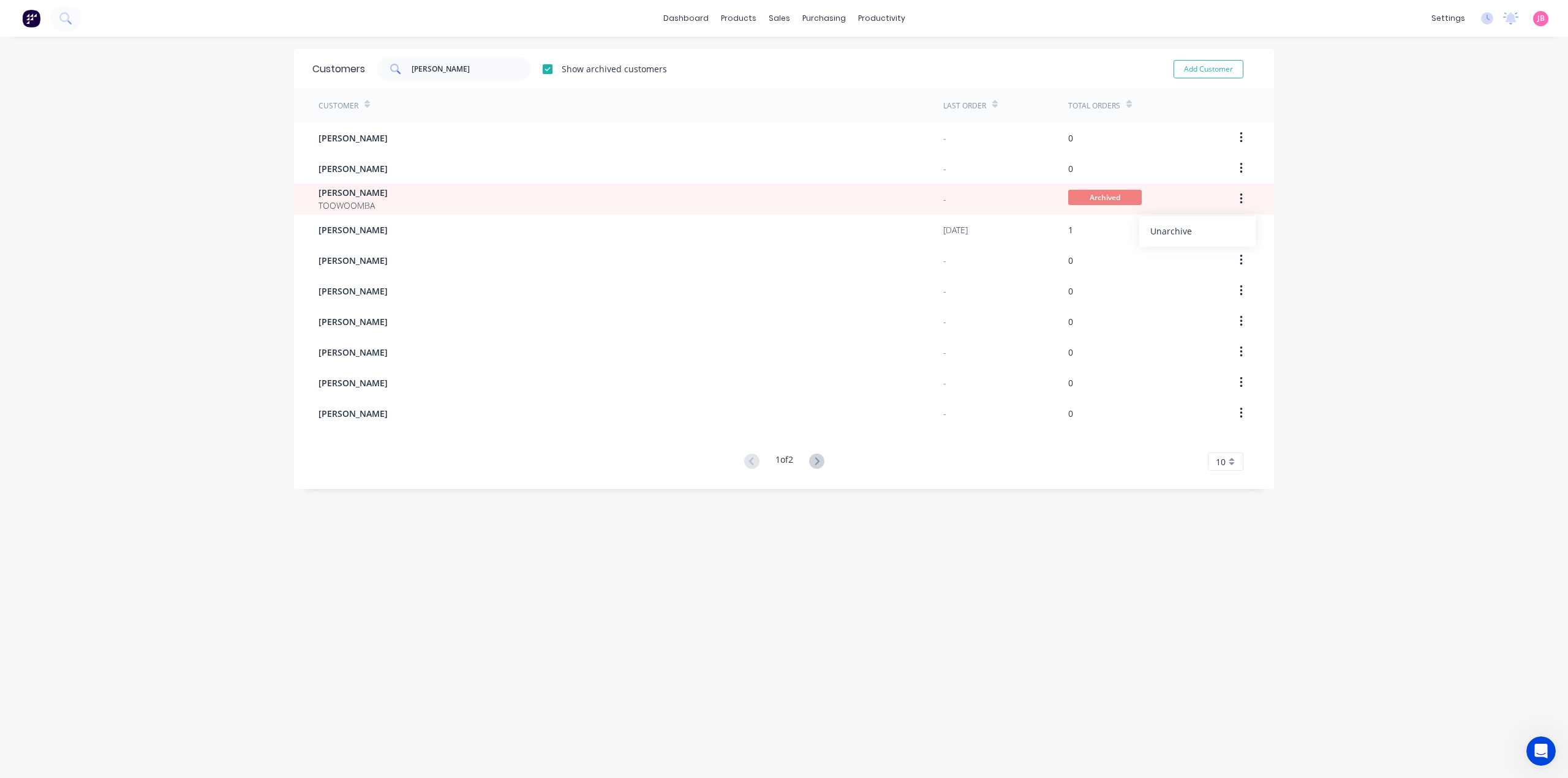
drag, startPoint x: 1206, startPoint y: 232, endPoint x: 1182, endPoint y: 232, distance: 24.0
click at [1206, 232] on div "Unarchive" at bounding box center [1197, 231] width 94 height 18
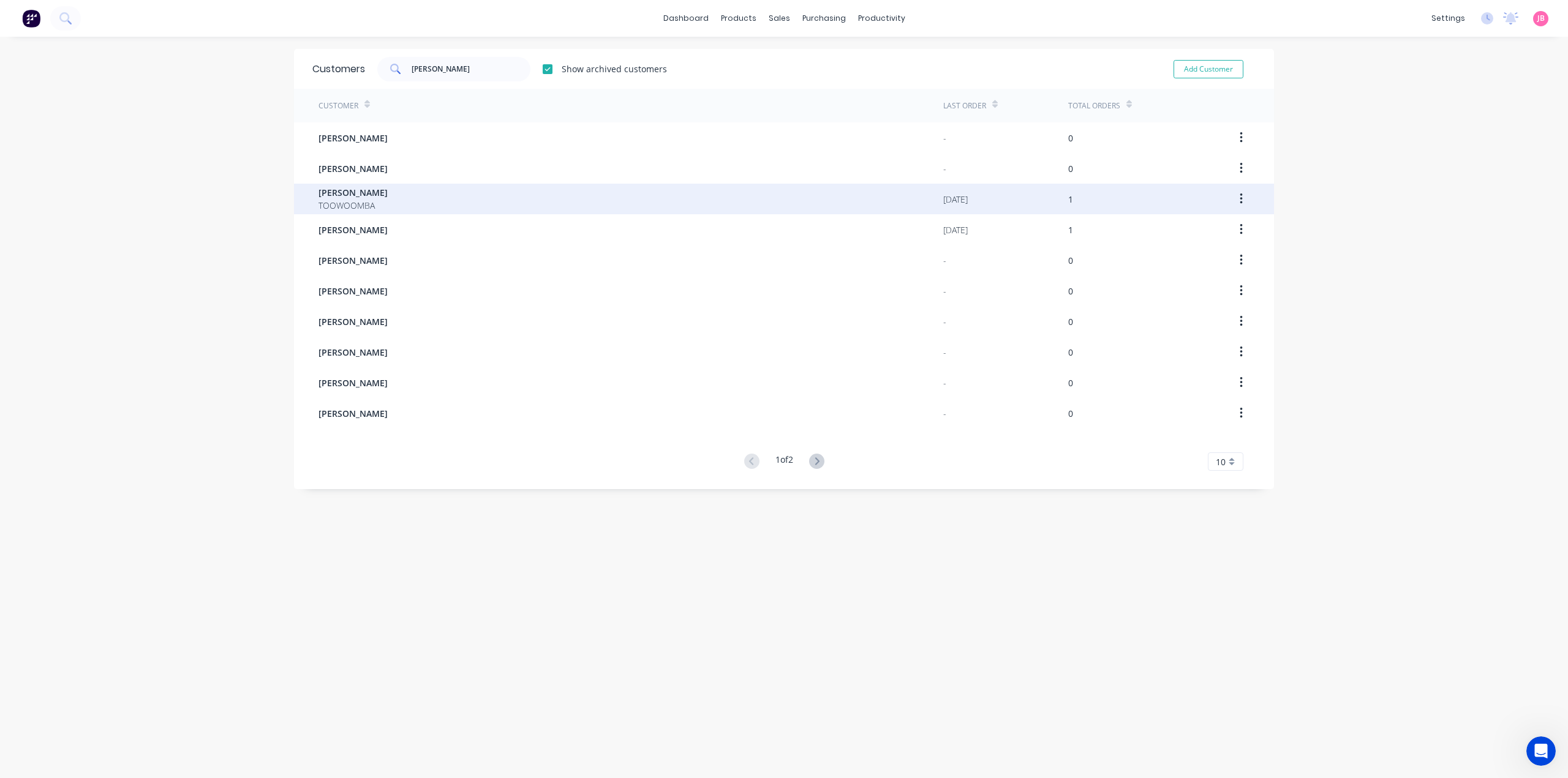
click at [611, 205] on div "[PERSON_NAME] TOOWOOMBA" at bounding box center [631, 198] width 624 height 31
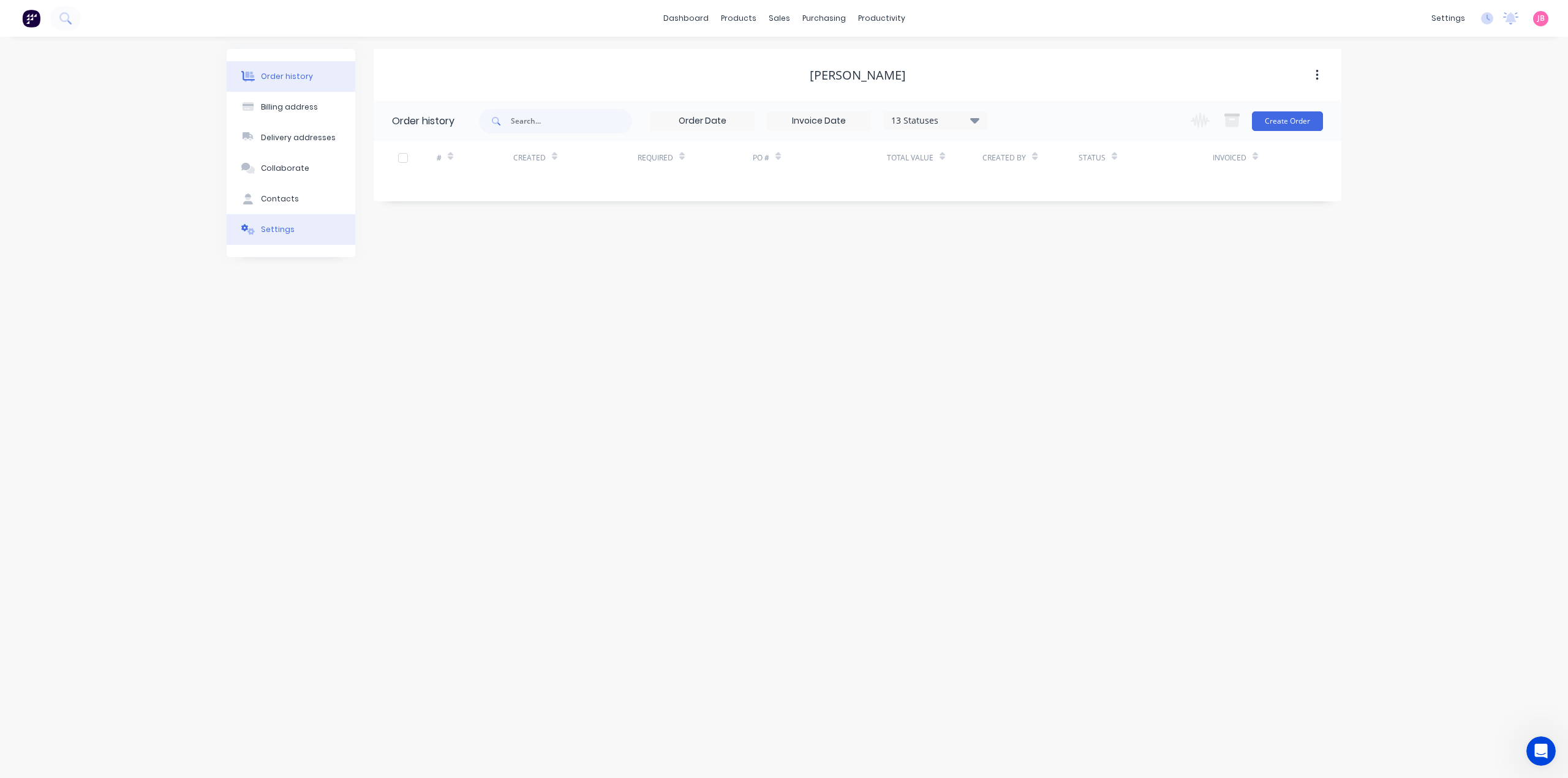
click at [256, 224] on button "Settings" at bounding box center [291, 229] width 129 height 31
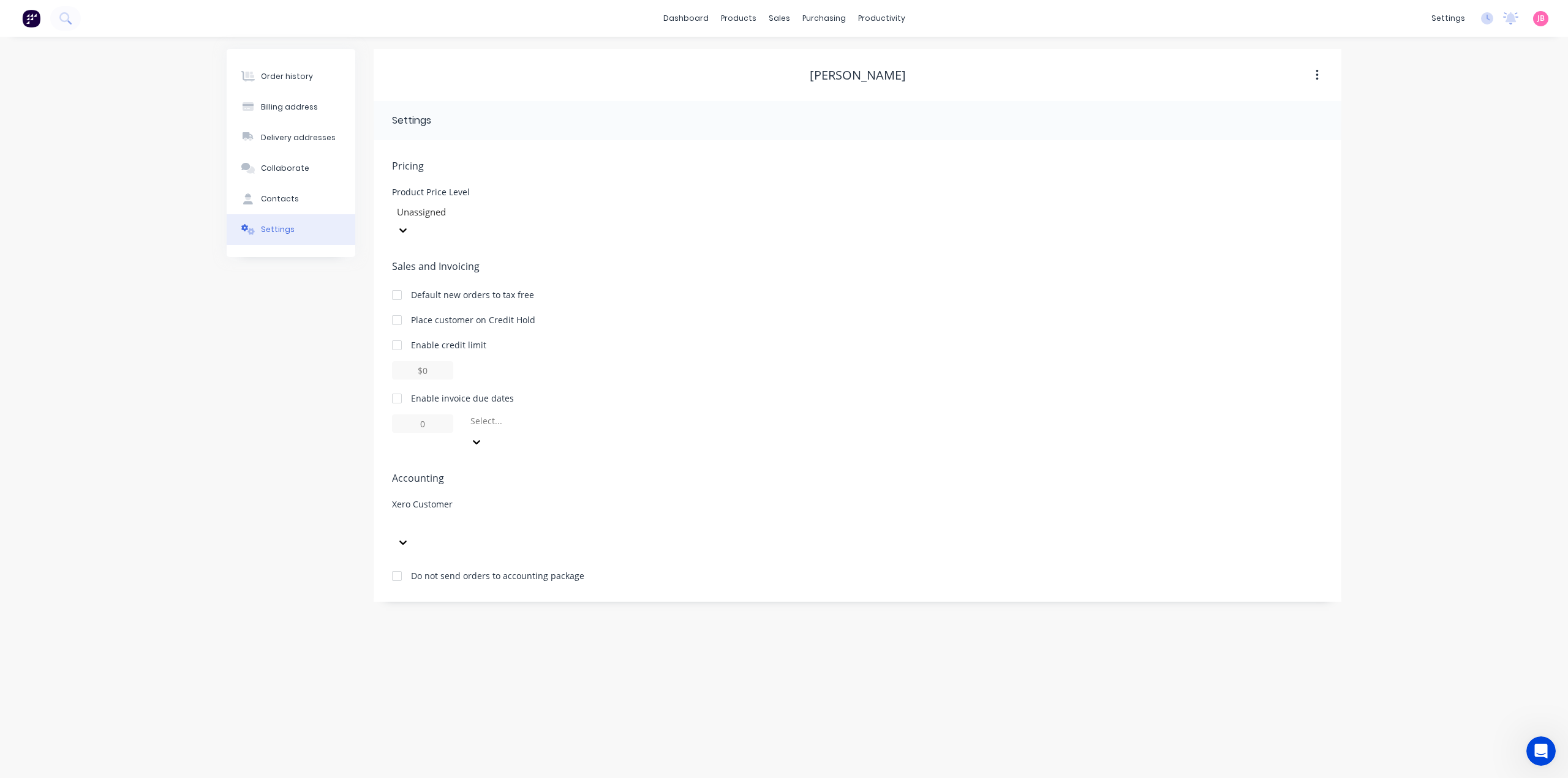
click at [457, 517] on div at bounding box center [484, 524] width 177 height 15
click at [509, 471] on span "Accounting" at bounding box center [858, 478] width 931 height 14
click at [460, 517] on div at bounding box center [484, 524] width 177 height 15
type input "j"
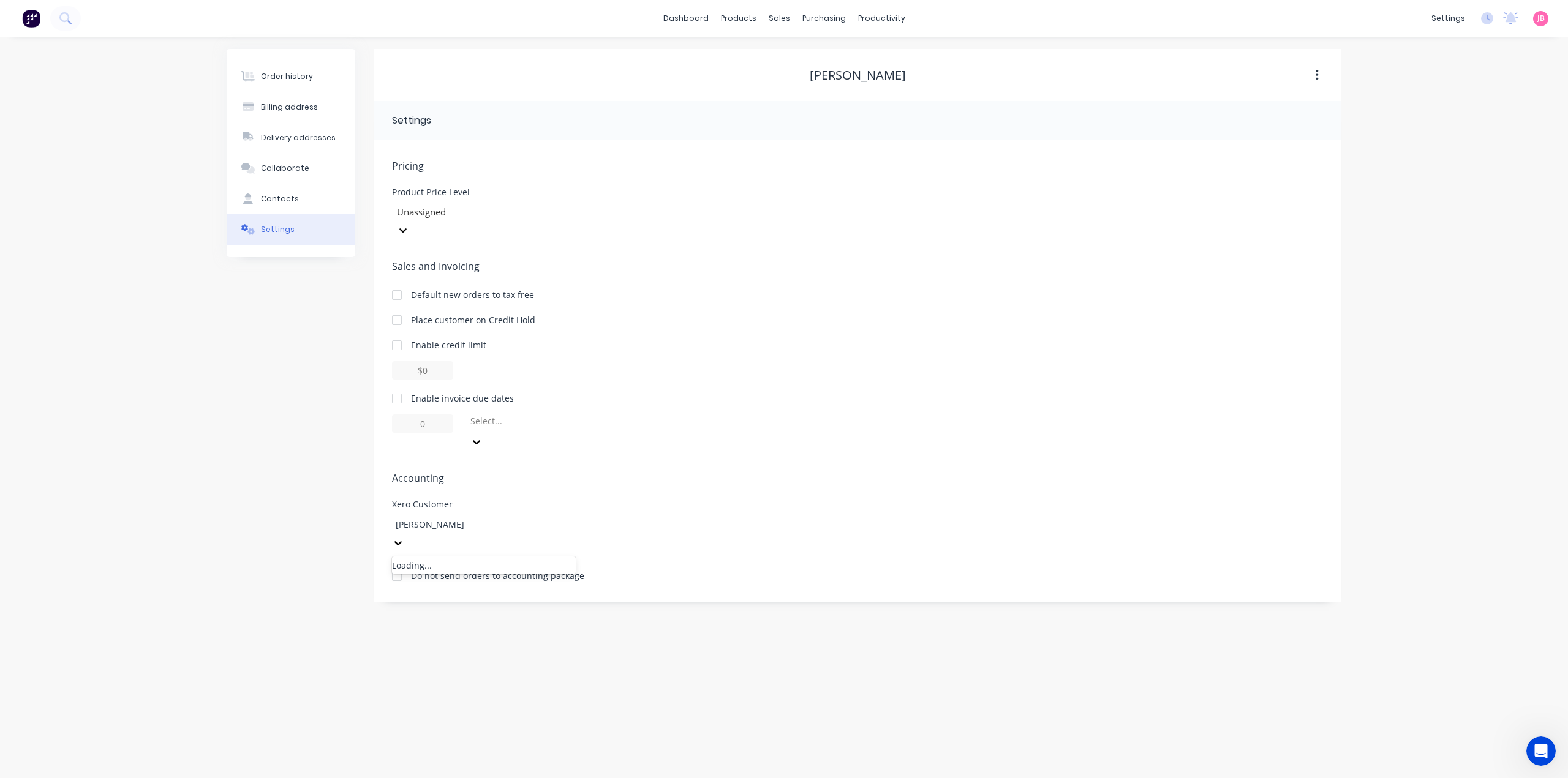
type input "[PERSON_NAME]"
click at [798, 292] on div "Sales and Invoicing Default new orders to tax free Place customer on Credit Hol…" at bounding box center [858, 355] width 931 height 192
click at [591, 315] on div "Sales and Invoicing Default new orders to tax free Place customer on Credit Hol…" at bounding box center [858, 355] width 931 height 192
click at [1304, 75] on button "button" at bounding box center [1317, 75] width 29 height 22
click at [1285, 107] on div "Archive" at bounding box center [1273, 107] width 94 height 18
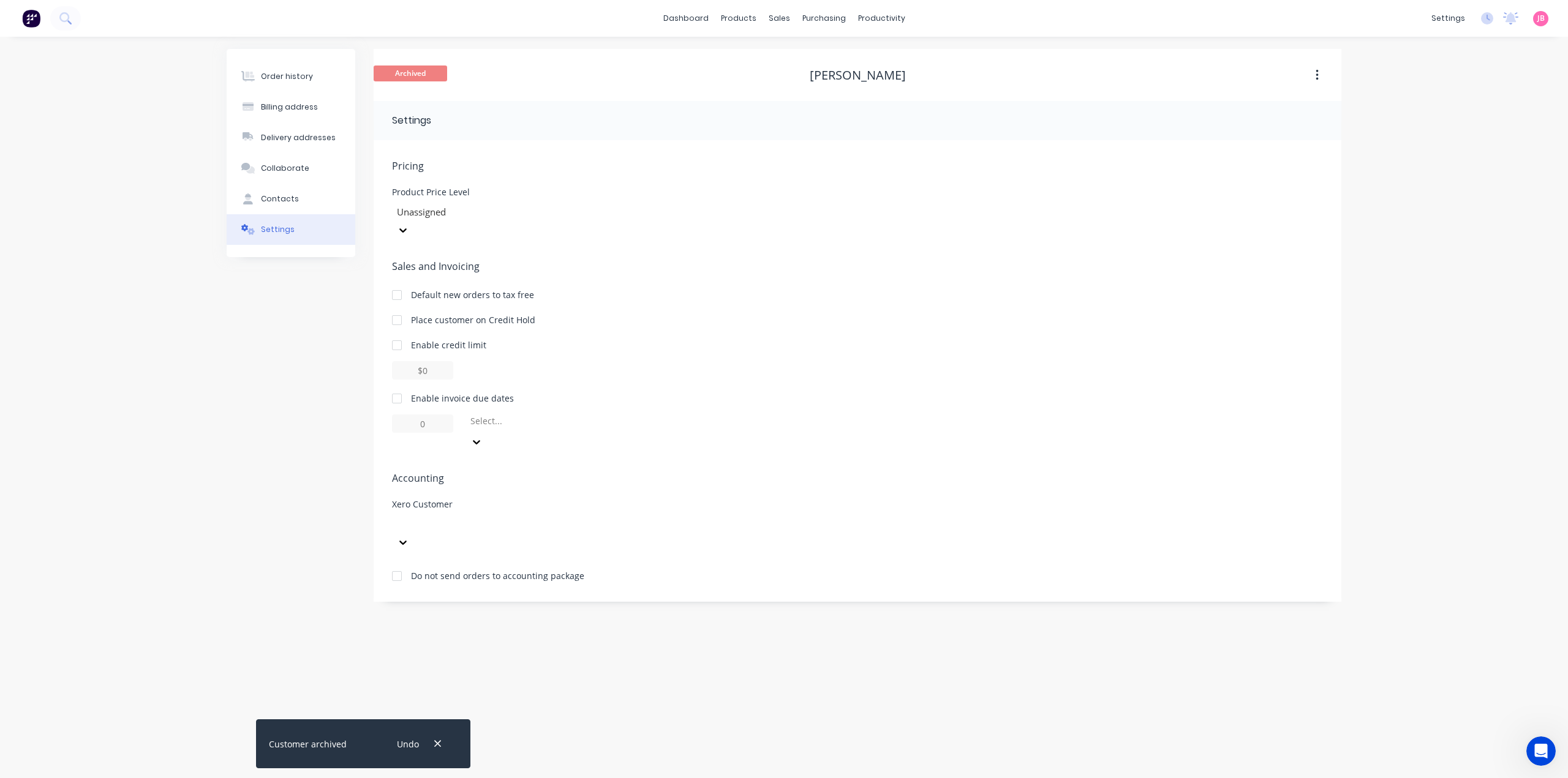
click at [33, 12] on img at bounding box center [31, 18] width 18 height 18
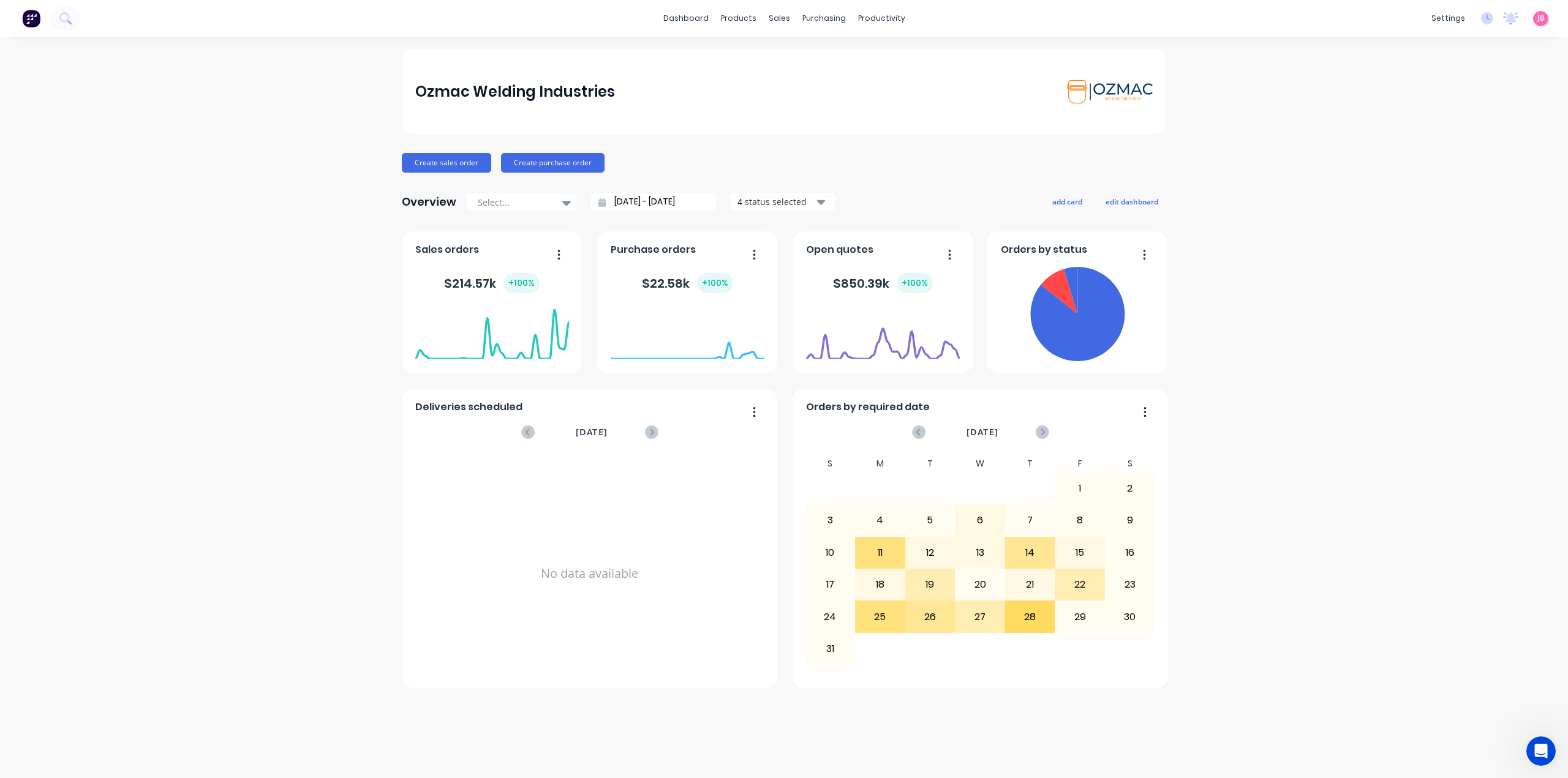
click at [1389, 141] on div "Ozmac Welding Industries Create sales order Create purchase order Overview Sele…" at bounding box center [784, 408] width 1568 height 717
click at [800, 80] on div "Customers" at bounding box center [822, 84] width 44 height 11
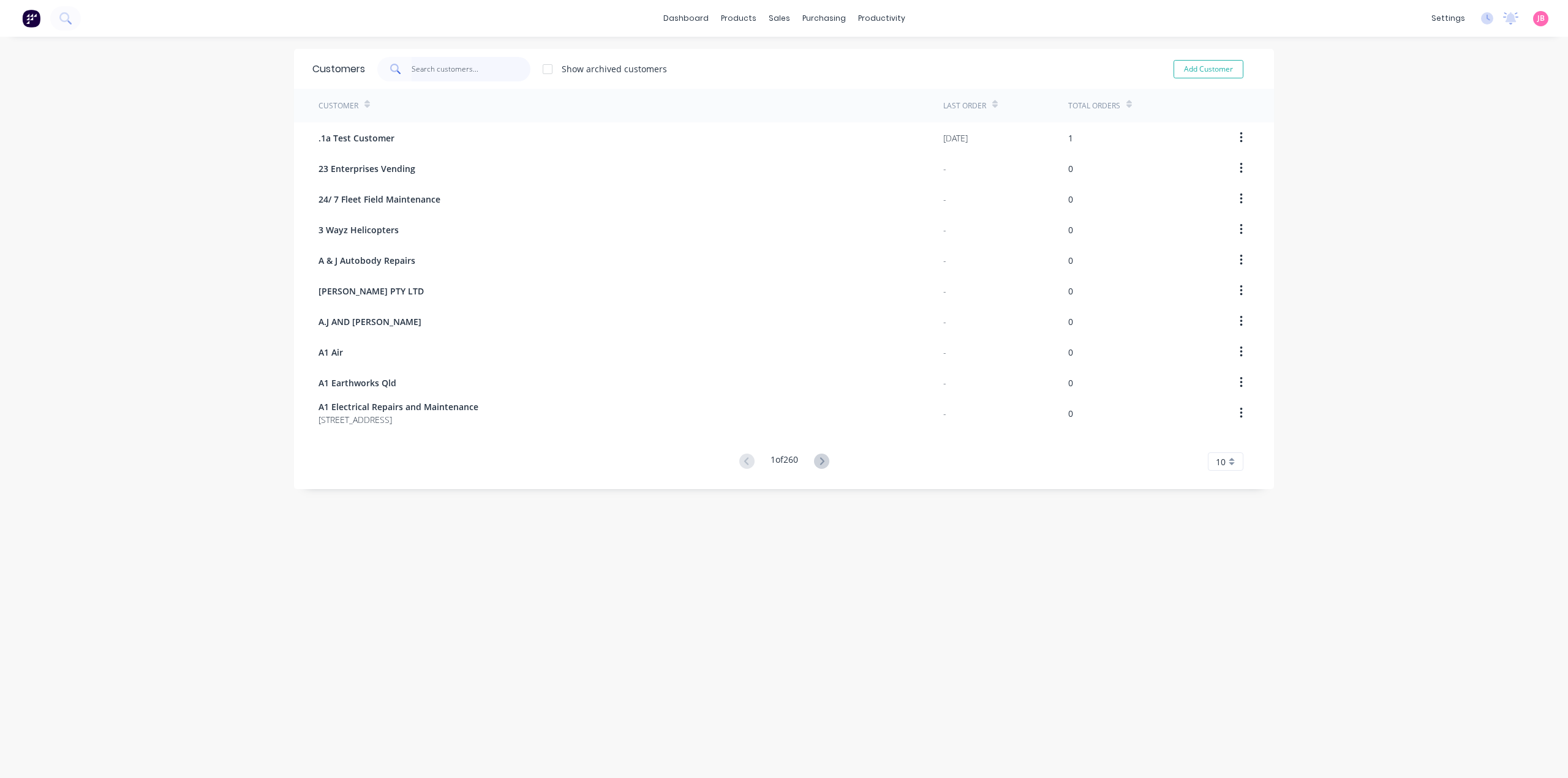
click at [494, 72] on input "text" at bounding box center [471, 69] width 119 height 24
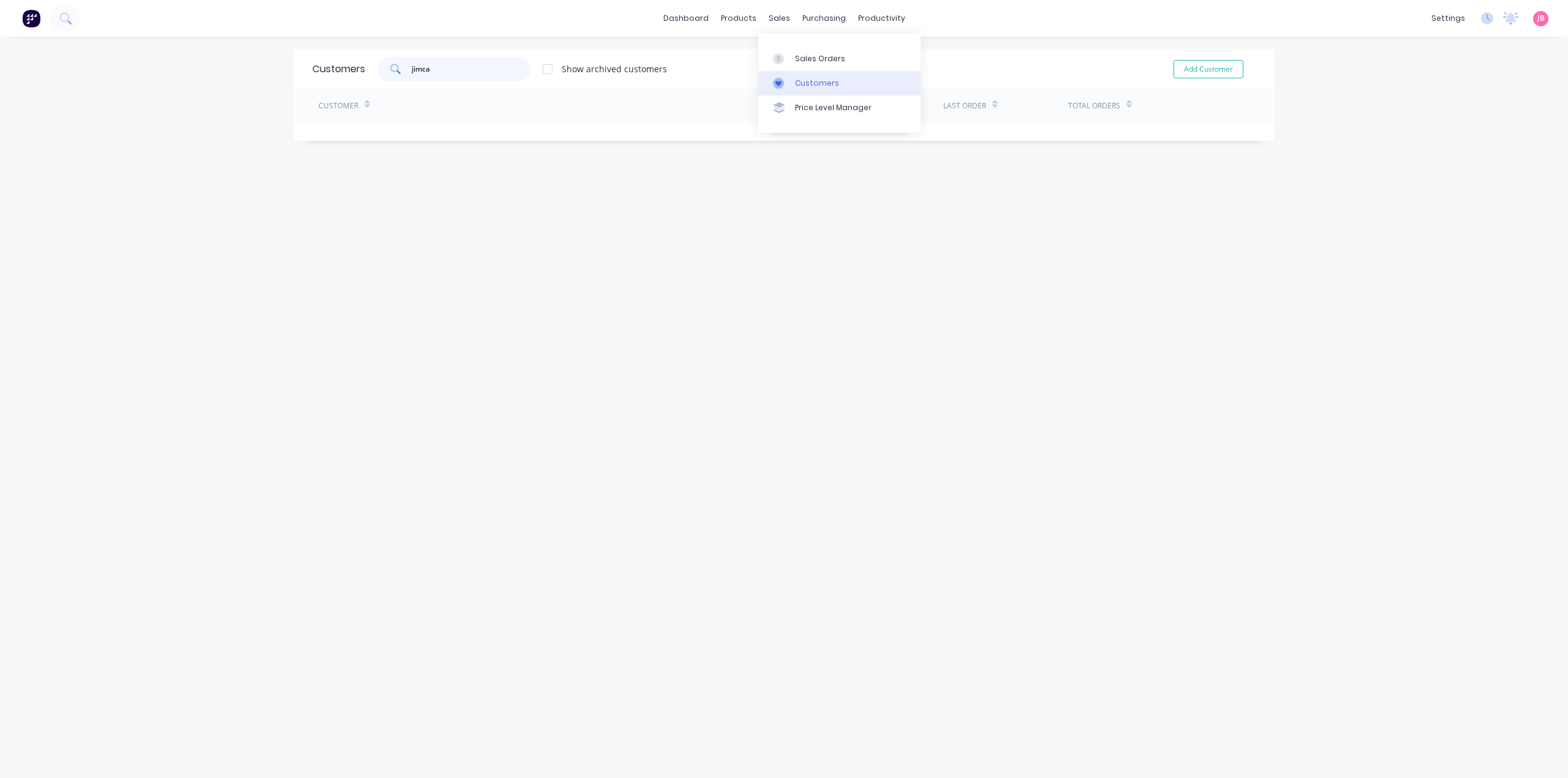
type input "jimca"
click at [807, 80] on div "Customers" at bounding box center [817, 84] width 44 height 11
click at [830, 80] on div "Customers" at bounding box center [817, 84] width 44 height 11
click at [799, 85] on div "Customers" at bounding box center [817, 84] width 44 height 11
drag, startPoint x: 440, startPoint y: 72, endPoint x: 307, endPoint y: 72, distance: 133.0
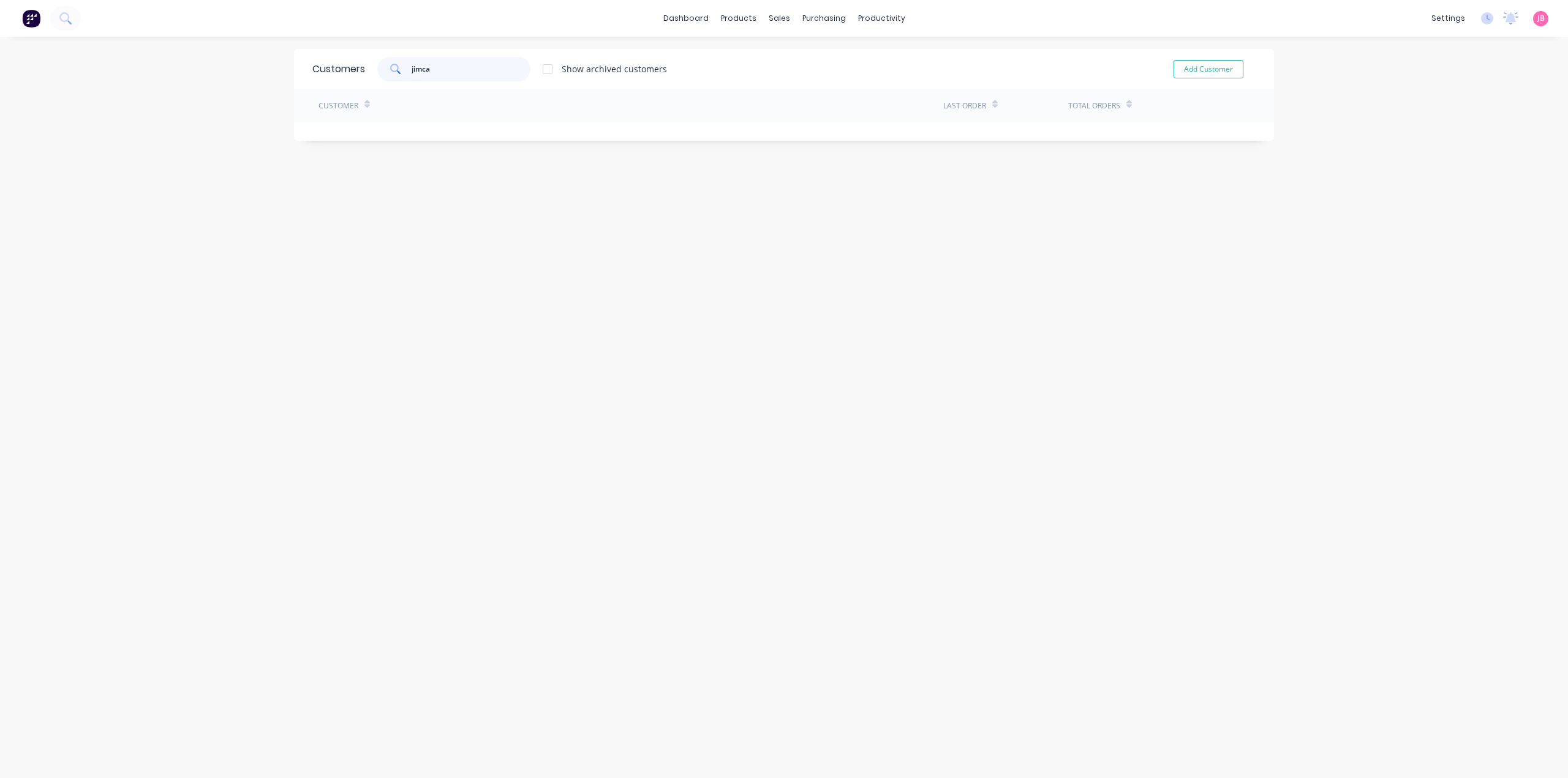
click at [307, 72] on div "Customers jimca Show archived customers Add Customer" at bounding box center [784, 68] width 980 height 40
click at [547, 67] on div at bounding box center [547, 69] width 24 height 24
click at [457, 74] on input "text" at bounding box center [471, 69] width 119 height 24
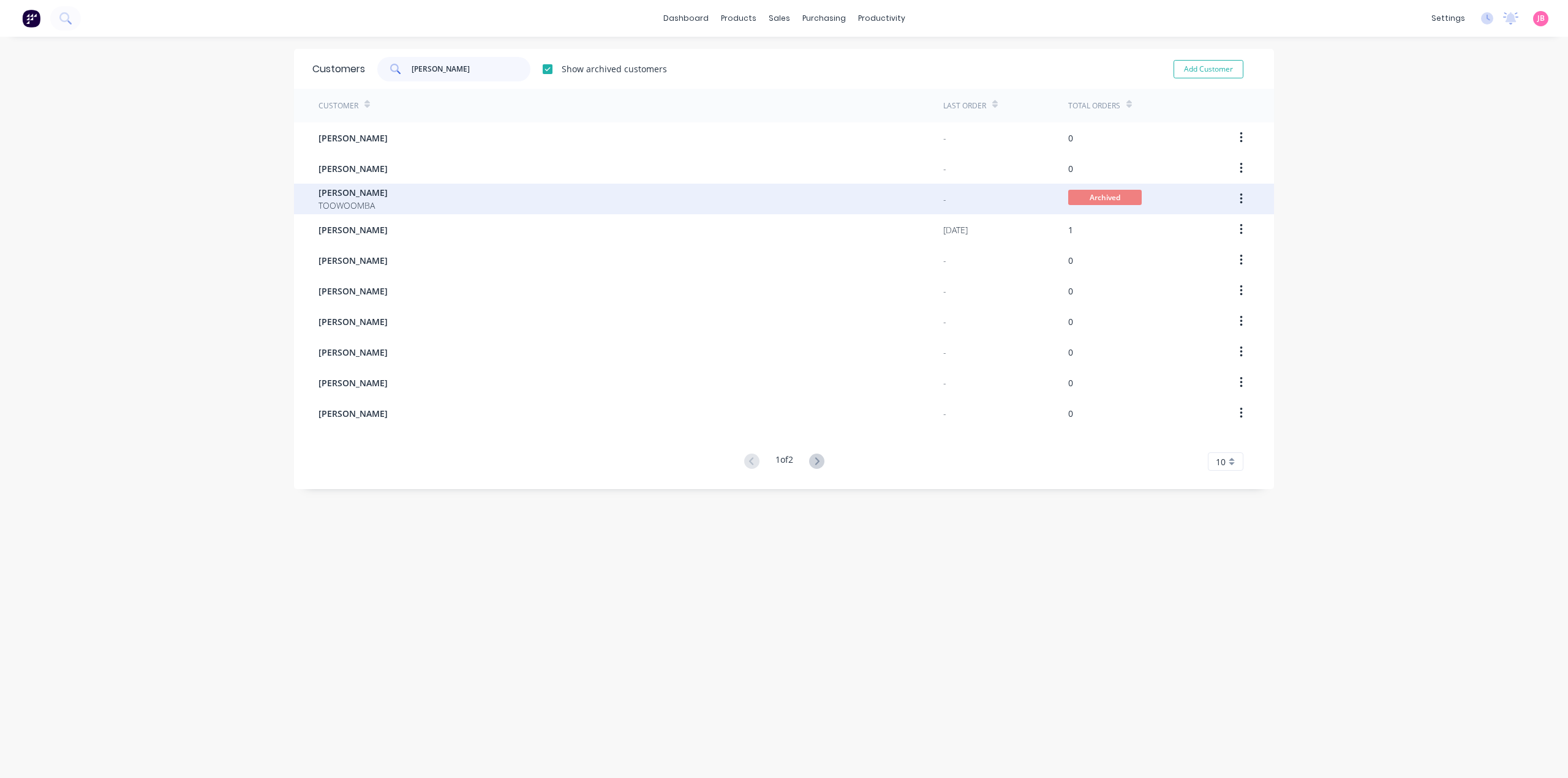
type input "[PERSON_NAME]"
click at [1239, 197] on icon "button" at bounding box center [1241, 198] width 3 height 13
click at [1177, 227] on div "Unarchive" at bounding box center [1197, 231] width 94 height 18
click at [607, 203] on div "[PERSON_NAME] TOOWOOMBA" at bounding box center [631, 198] width 624 height 31
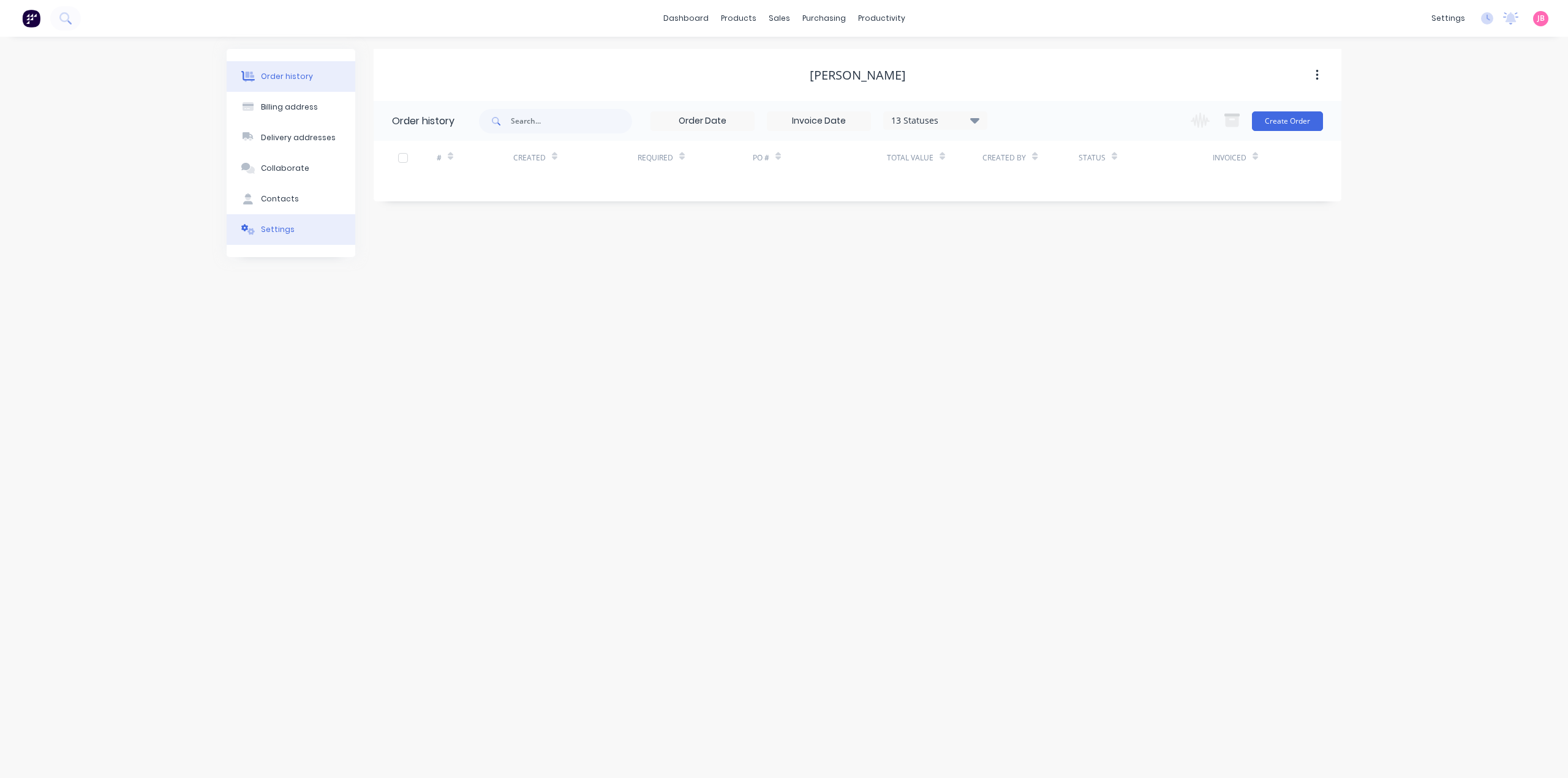
click at [286, 221] on button "Settings" at bounding box center [291, 229] width 129 height 31
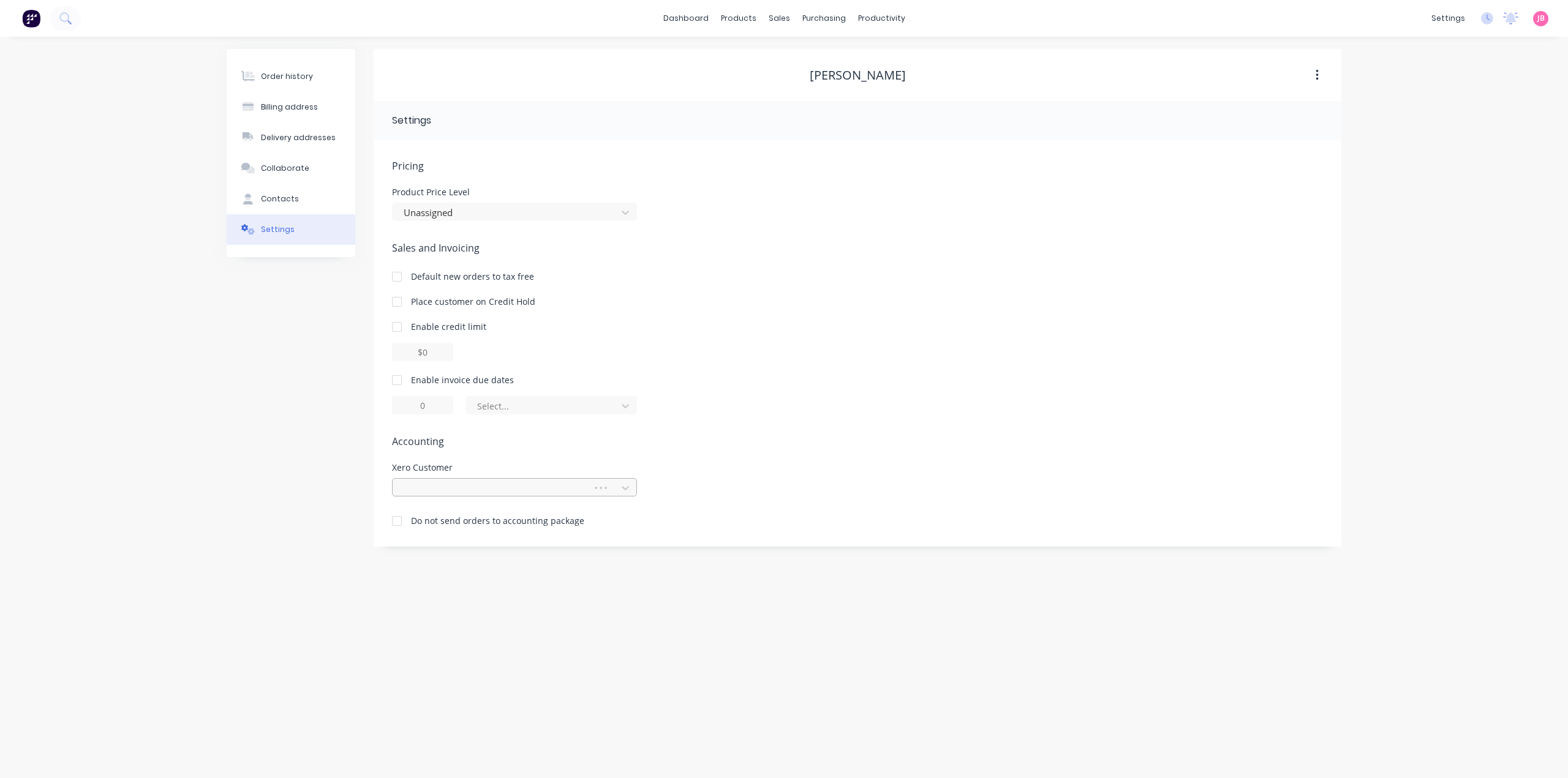
click at [514, 480] on div at bounding box center [494, 488] width 183 height 15
type input "[PERSON_NAME] ca"
click at [678, 396] on div "Select..." at bounding box center [858, 405] width 931 height 18
click at [1446, 16] on div "settings" at bounding box center [1448, 18] width 46 height 18
click at [1373, 111] on div "Integrations" at bounding box center [1370, 108] width 50 height 11
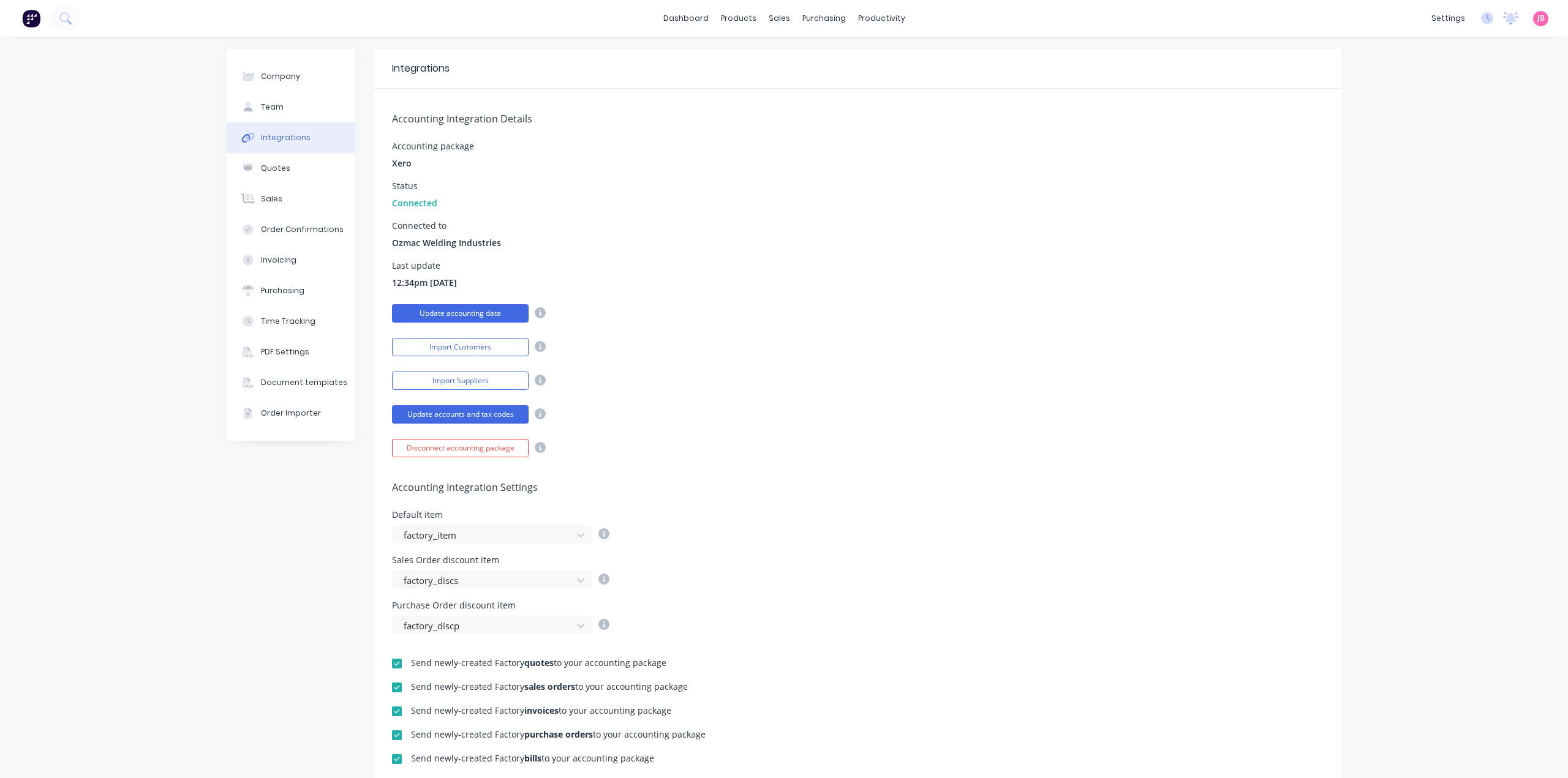
click at [469, 310] on button "Update accounting data" at bounding box center [460, 313] width 136 height 18
click at [793, 89] on link "Customers" at bounding box center [839, 83] width 162 height 24
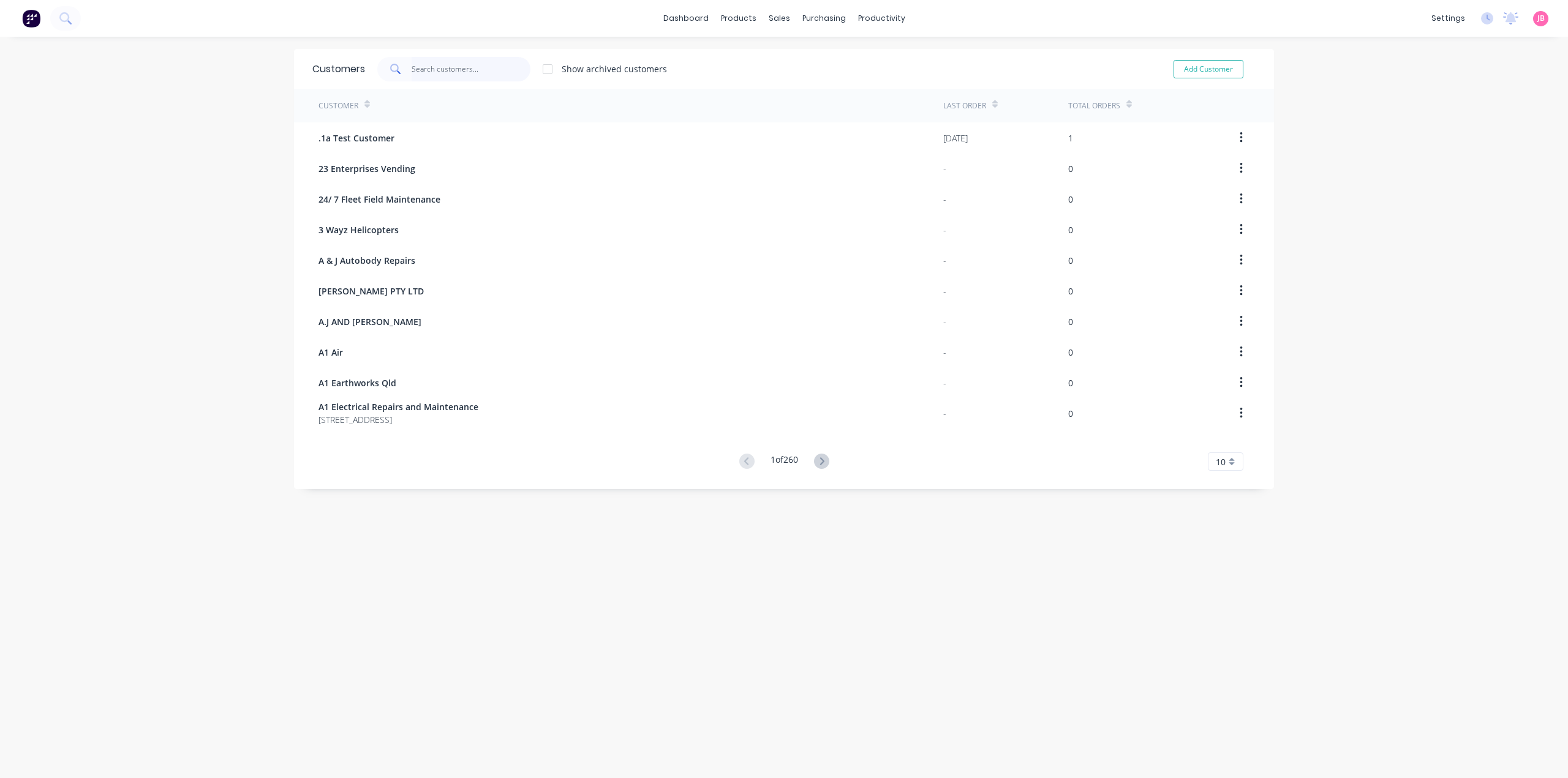
click at [459, 75] on input "text" at bounding box center [471, 69] width 119 height 24
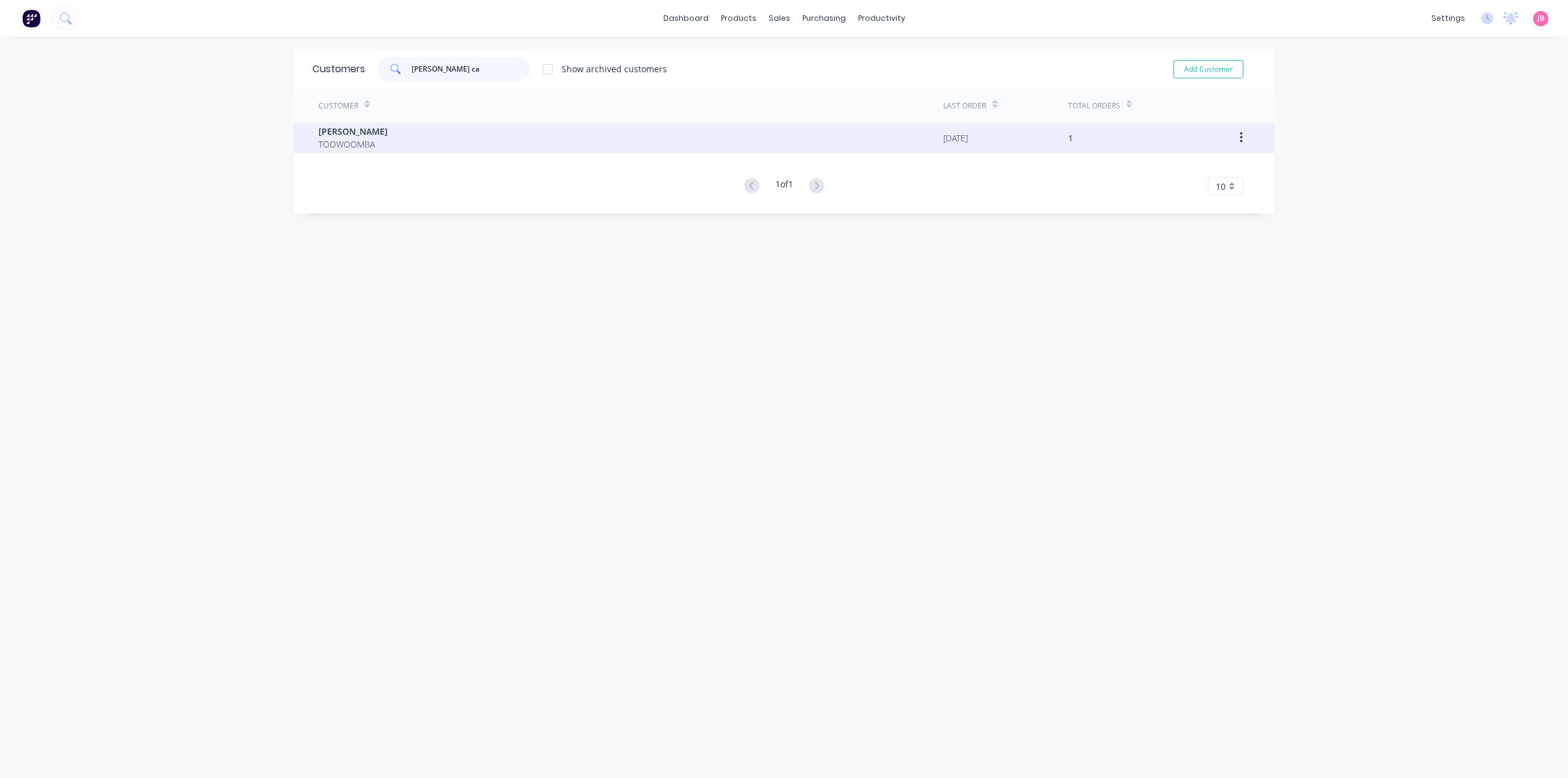
type input "[PERSON_NAME] ca"
click at [438, 135] on div "[PERSON_NAME] TOOWOOMBA" at bounding box center [631, 138] width 624 height 31
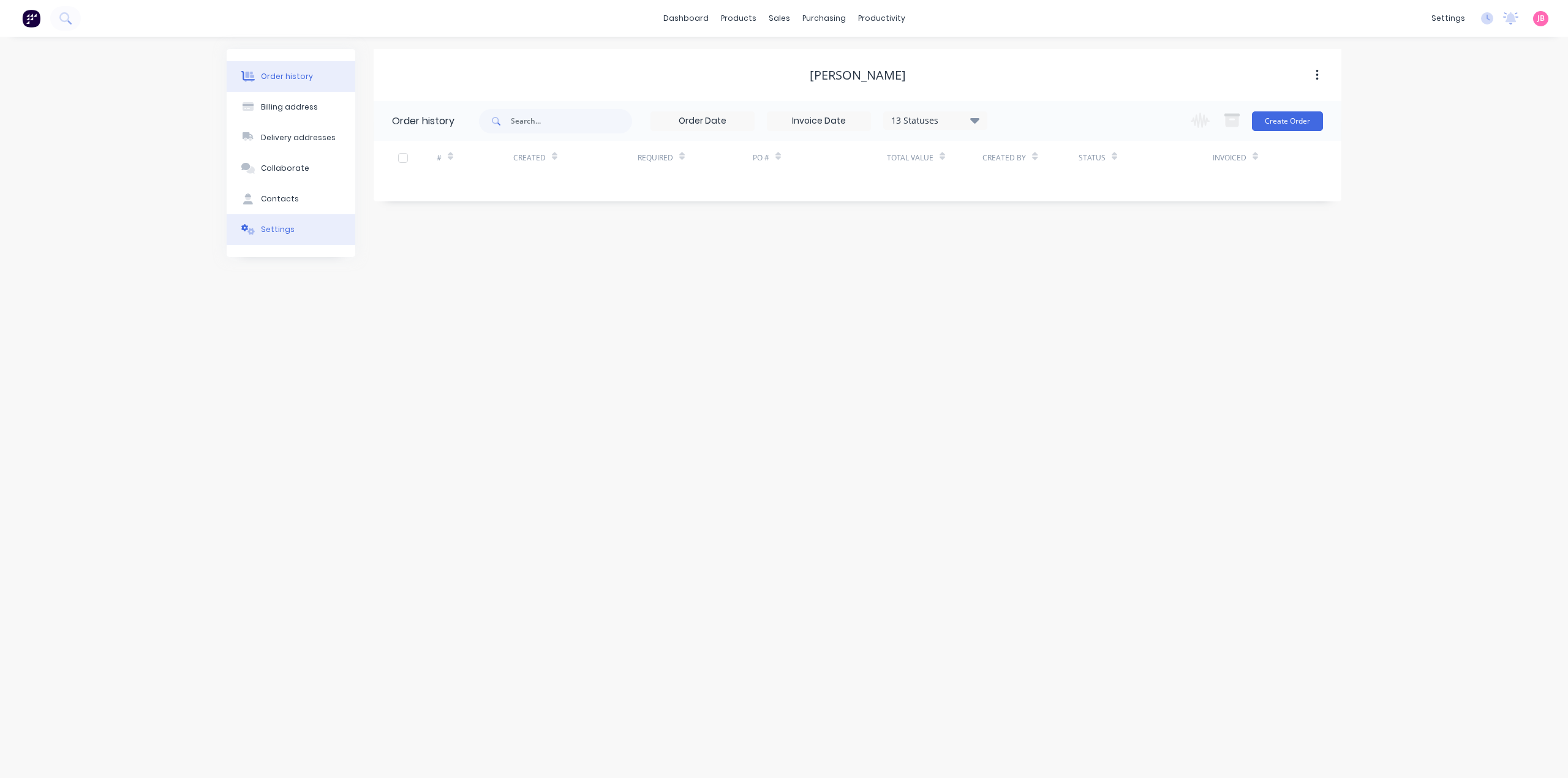
click at [279, 227] on div "Settings" at bounding box center [278, 230] width 34 height 11
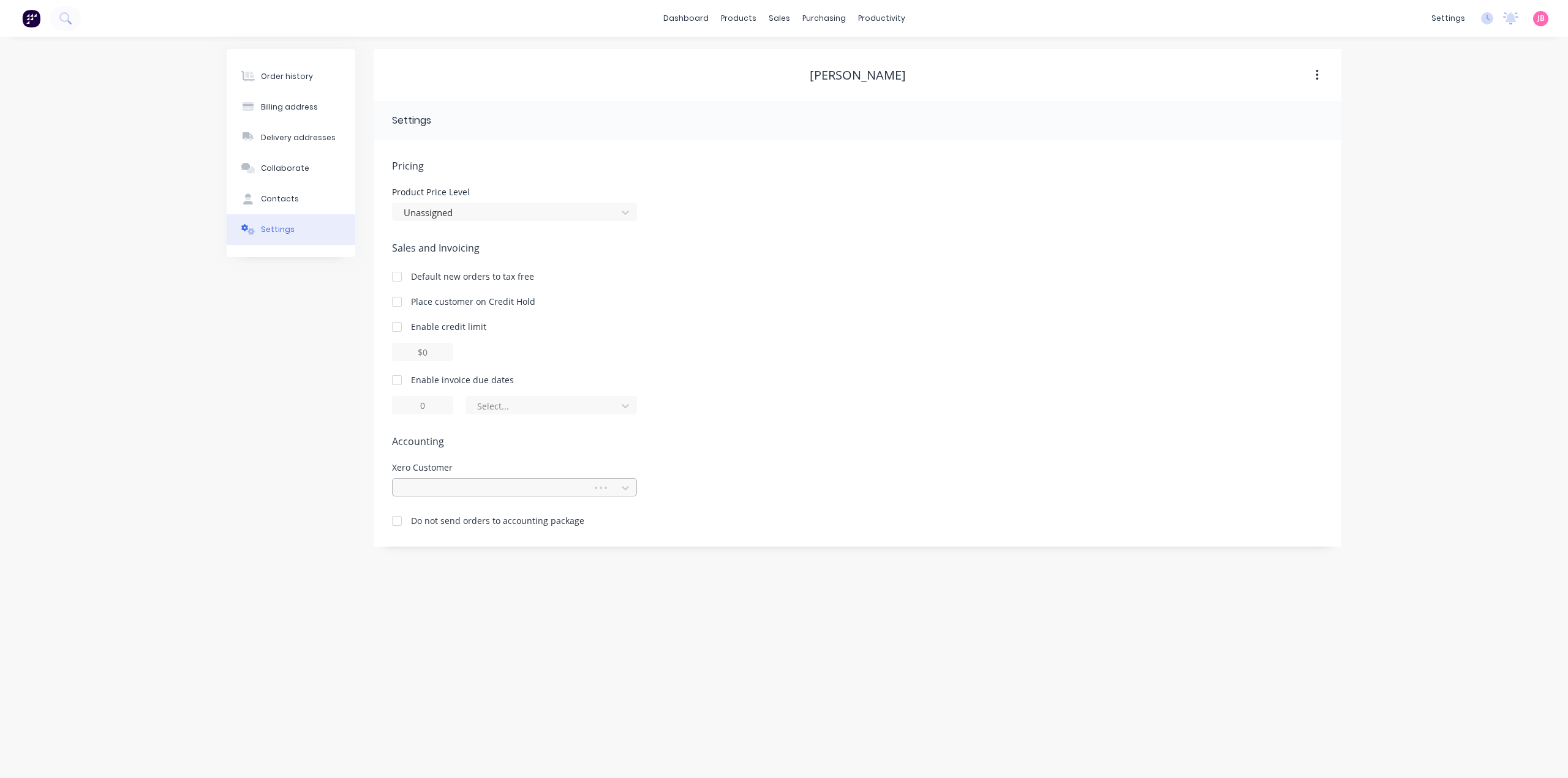
click at [503, 492] on div at bounding box center [494, 488] width 183 height 15
click at [469, 493] on div at bounding box center [494, 488] width 183 height 15
click at [469, 493] on div at bounding box center [506, 488] width 208 height 15
click at [477, 485] on div at bounding box center [506, 488] width 208 height 15
click at [479, 484] on div at bounding box center [506, 488] width 208 height 15
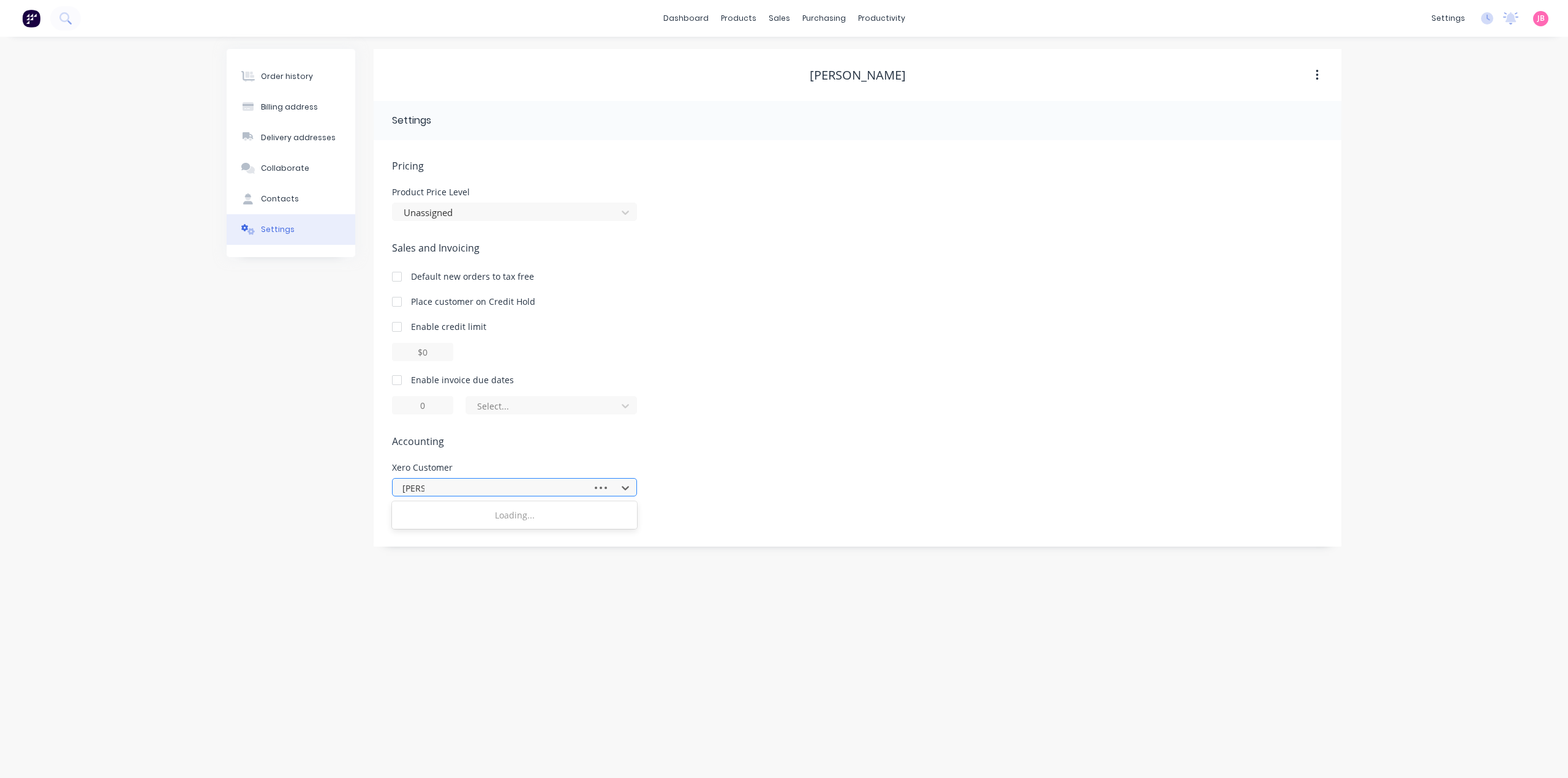
type input "[PERSON_NAME] ca"
click at [462, 514] on div "[PERSON_NAME]" at bounding box center [514, 515] width 245 height 23
click at [687, 418] on div "Pricing Product Price Level Unassigned Sales and Invoicing Default new orders t…" at bounding box center [858, 352] width 931 height 388
click at [1454, 128] on div "Order history Billing address Delivery addresses Collaborate Contacts Settings …" at bounding box center [784, 407] width 1568 height 742
click at [38, 21] on img at bounding box center [31, 18] width 18 height 18
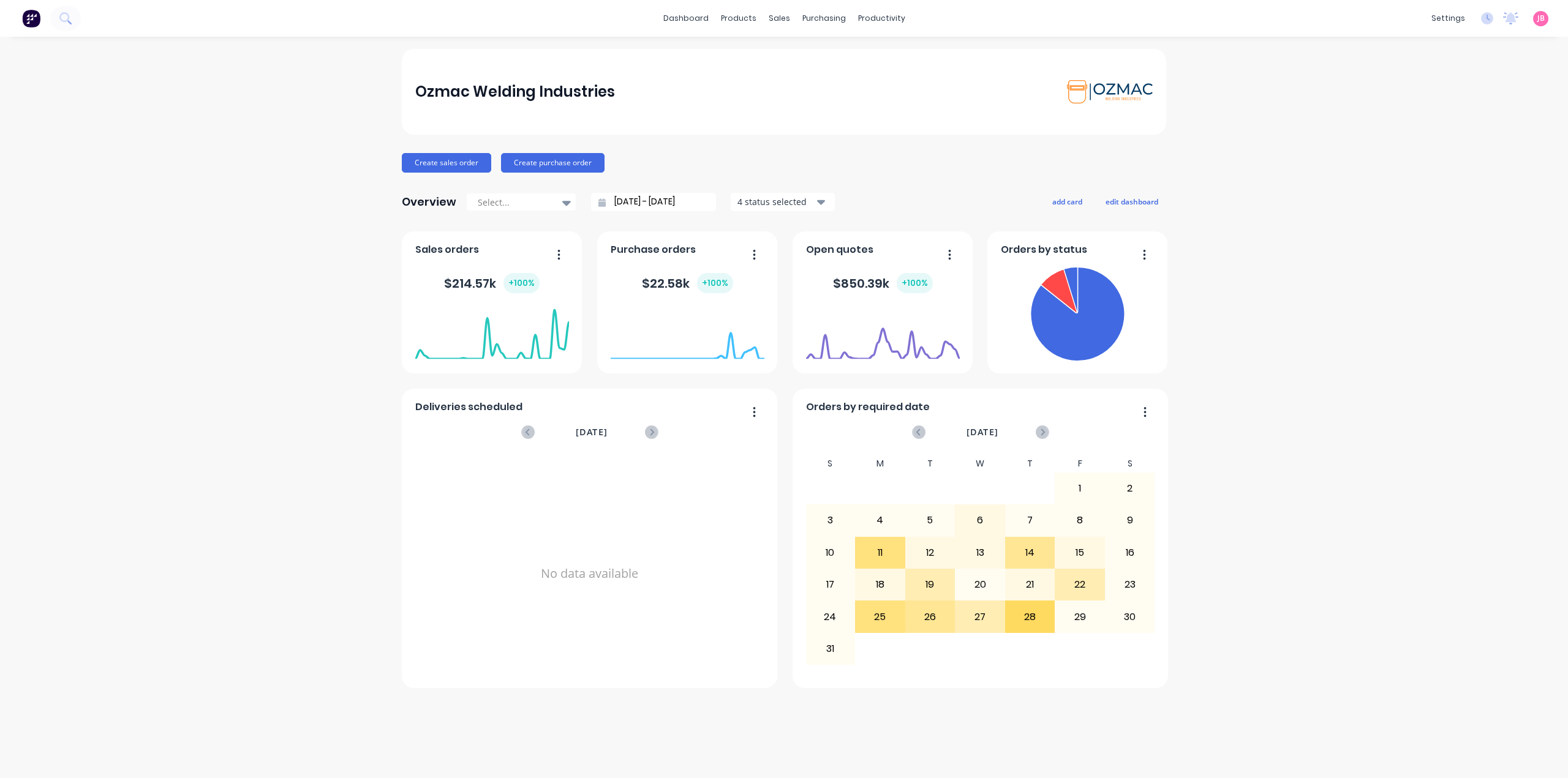
click at [1238, 283] on div "Ozmac Welding Industries Create sales order Create purchase order Overview Sele…" at bounding box center [784, 408] width 1568 height 717
click at [893, 56] on div "Workflow" at bounding box center [903, 59] width 36 height 11
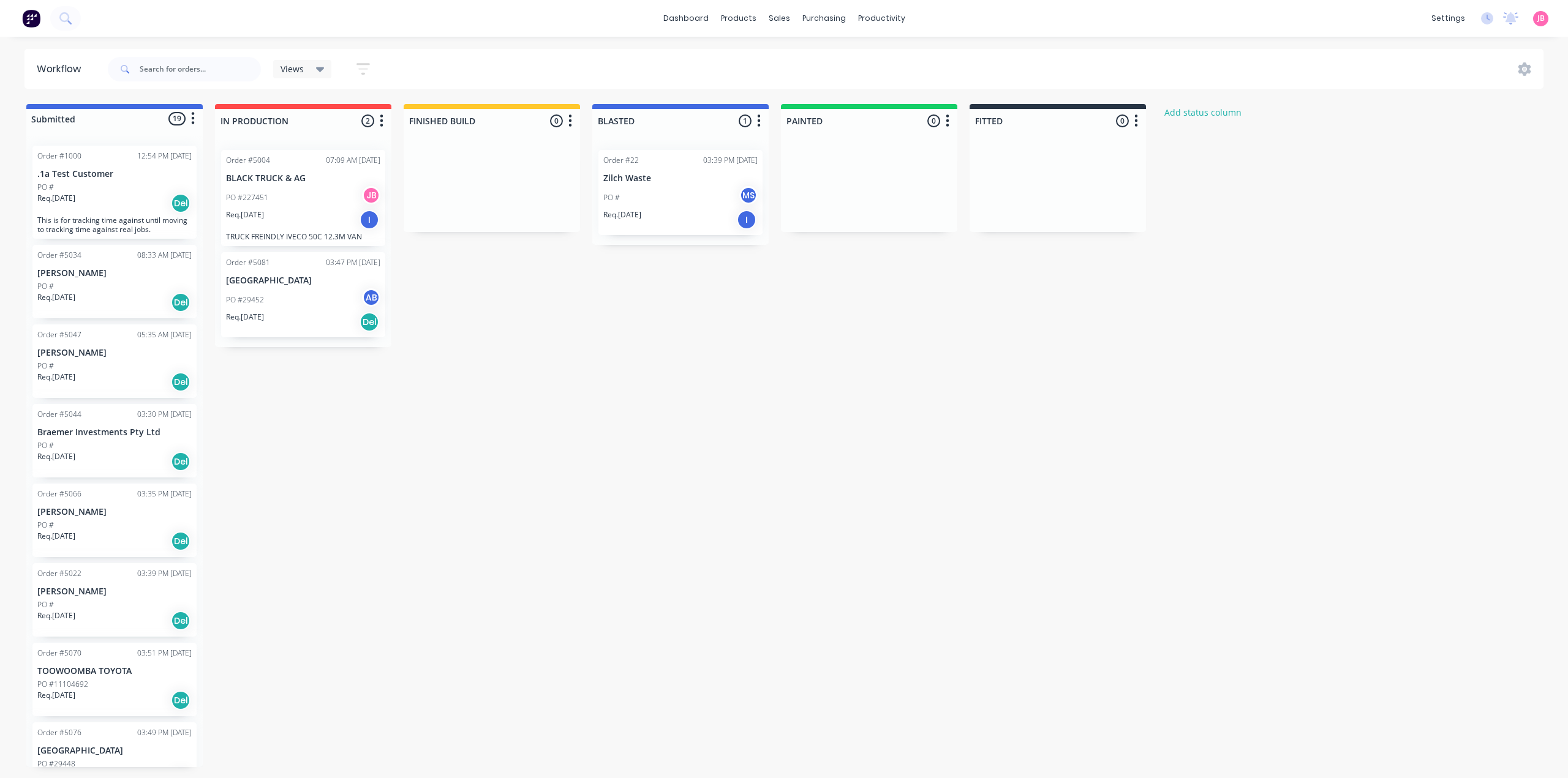
click at [616, 362] on div "Submitted 19 Status colour #4169E1 hex #4169E1 Save Cancel Summaries Total orde…" at bounding box center [745, 436] width 1510 height 663
